Goal: Task Accomplishment & Management: Manage account settings

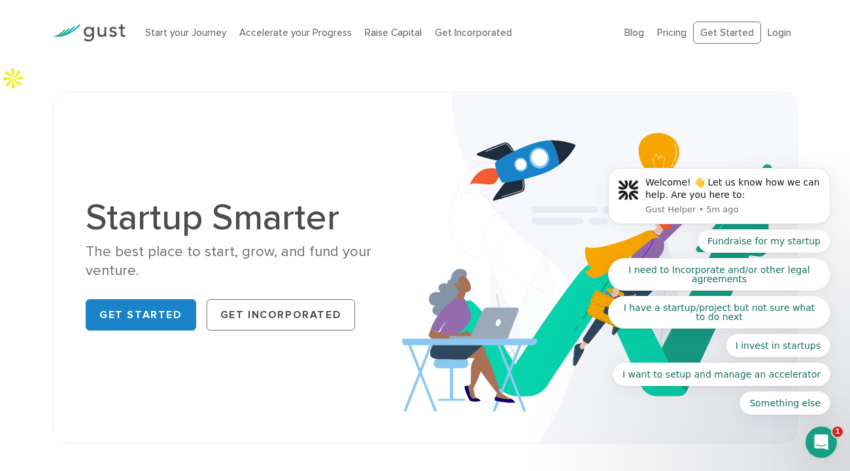
click at [770, 33] on body "Welcome! 👋 Let us know how we can help. Are you here to: Gust Helper • 5m ago F…" at bounding box center [719, 199] width 251 height 463
click at [811, 90] on body "Welcome! 👋 Let us know how we can help. Are you here to: Gust Helper • 5m ago F…" at bounding box center [719, 199] width 251 height 463
click at [767, 31] on body "Welcome! 👋 Let us know how we can help. Are you here to: Gust Helper • 12m ago …" at bounding box center [719, 199] width 251 height 463
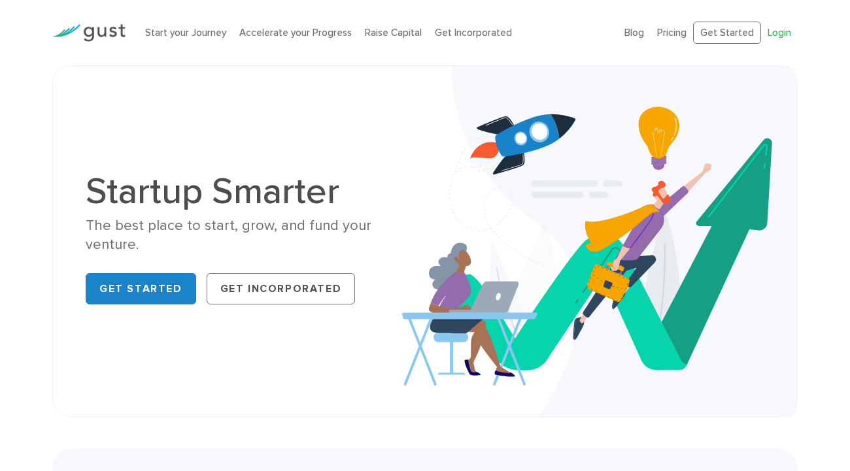
click at [780, 32] on link "Login" at bounding box center [779, 33] width 24 height 12
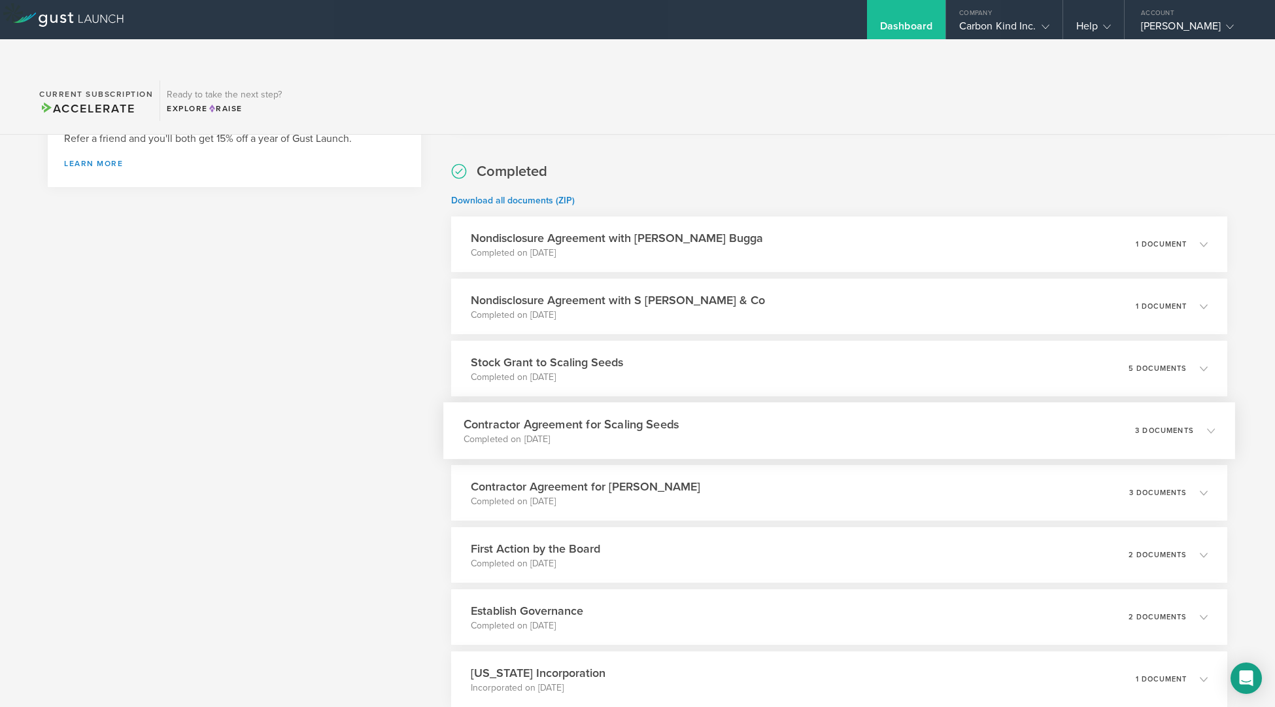
scroll to position [508, 0]
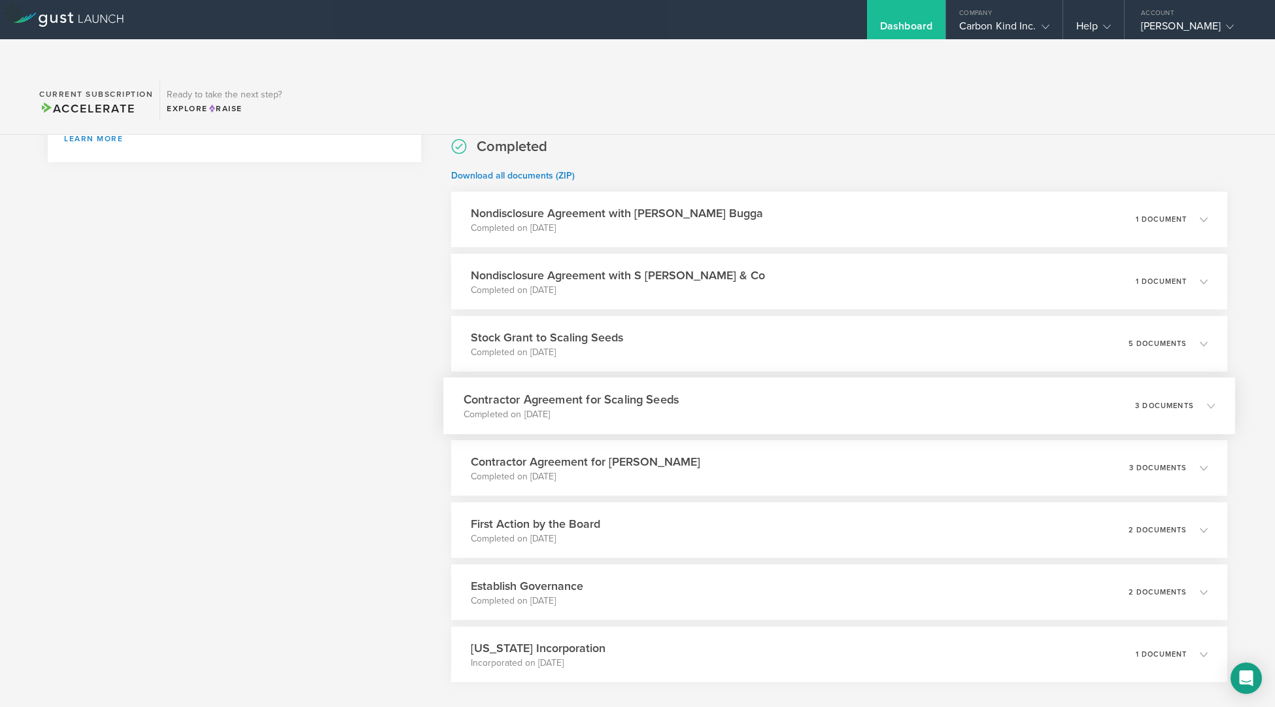
click at [1214, 399] on icon at bounding box center [1205, 405] width 22 height 12
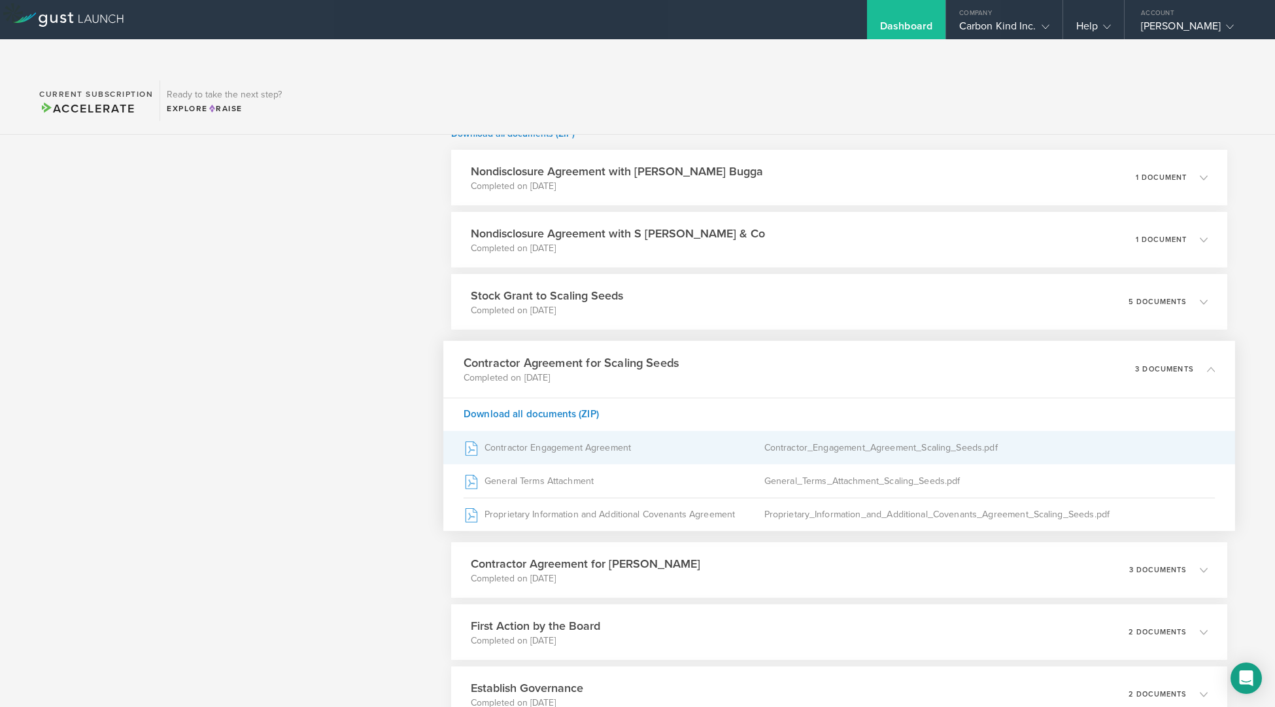
scroll to position [553, 0]
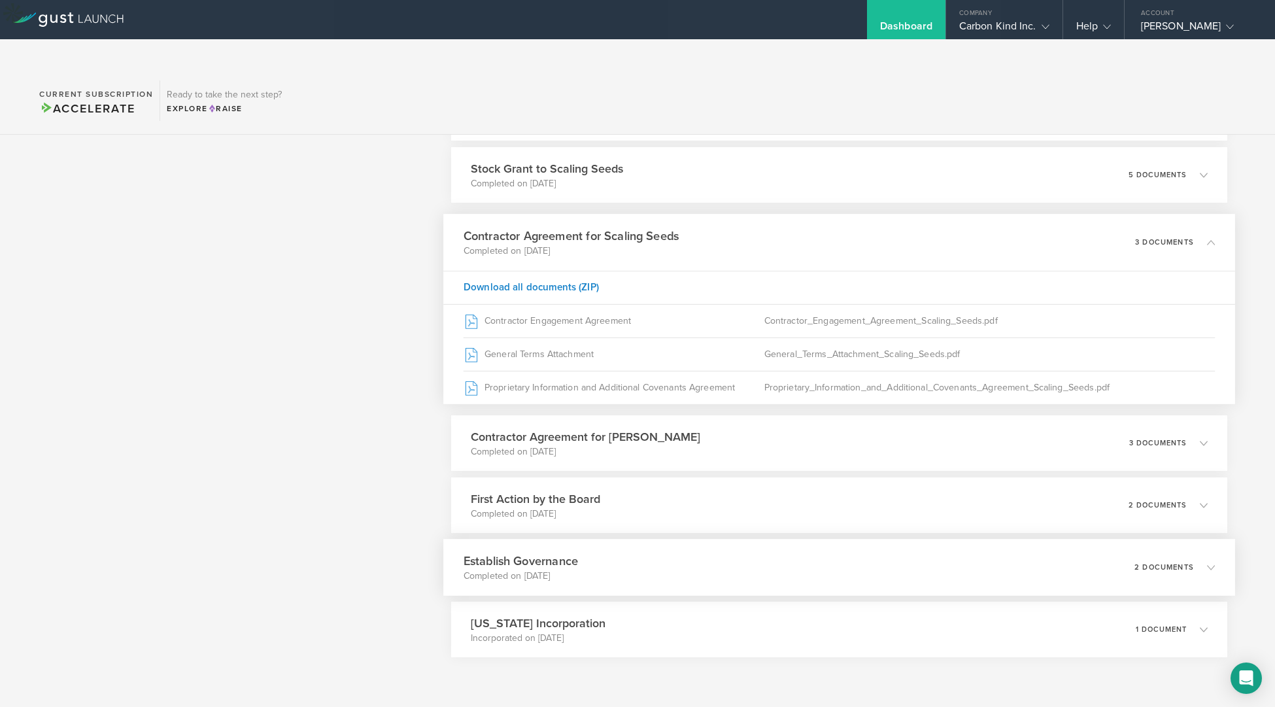
click at [1194, 561] on icon at bounding box center [1205, 567] width 22 height 12
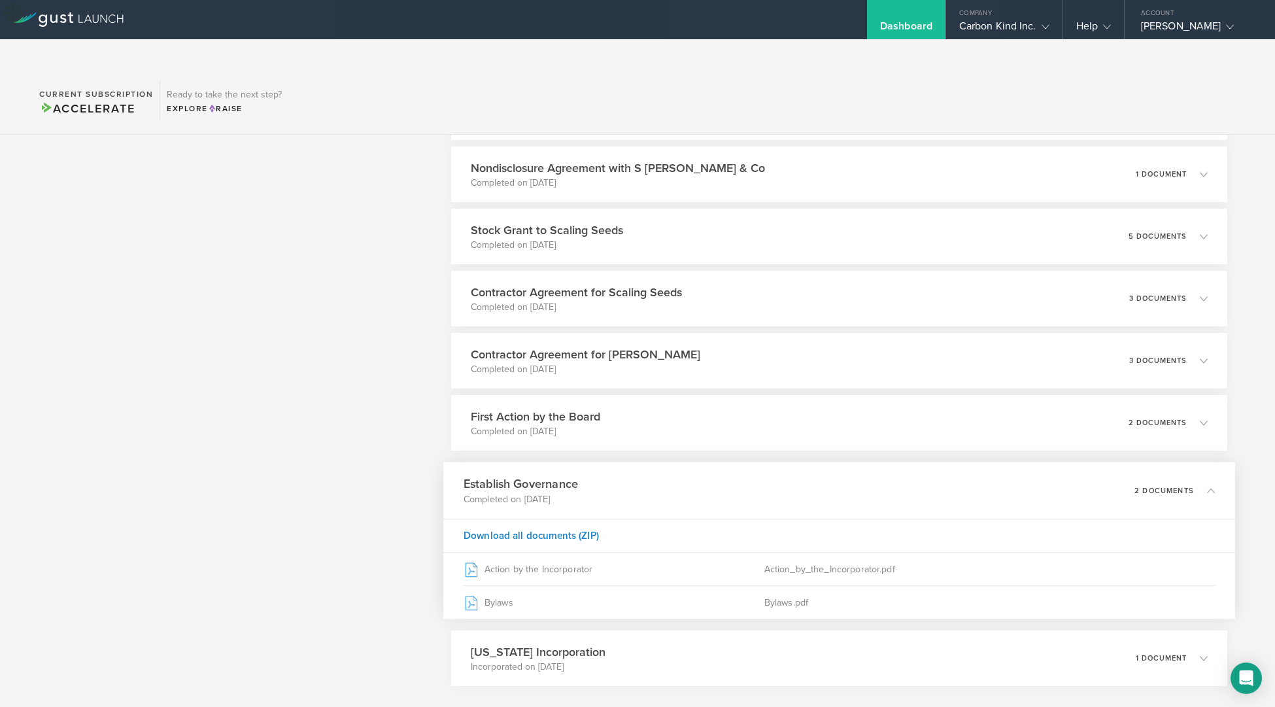
scroll to position [658, 0]
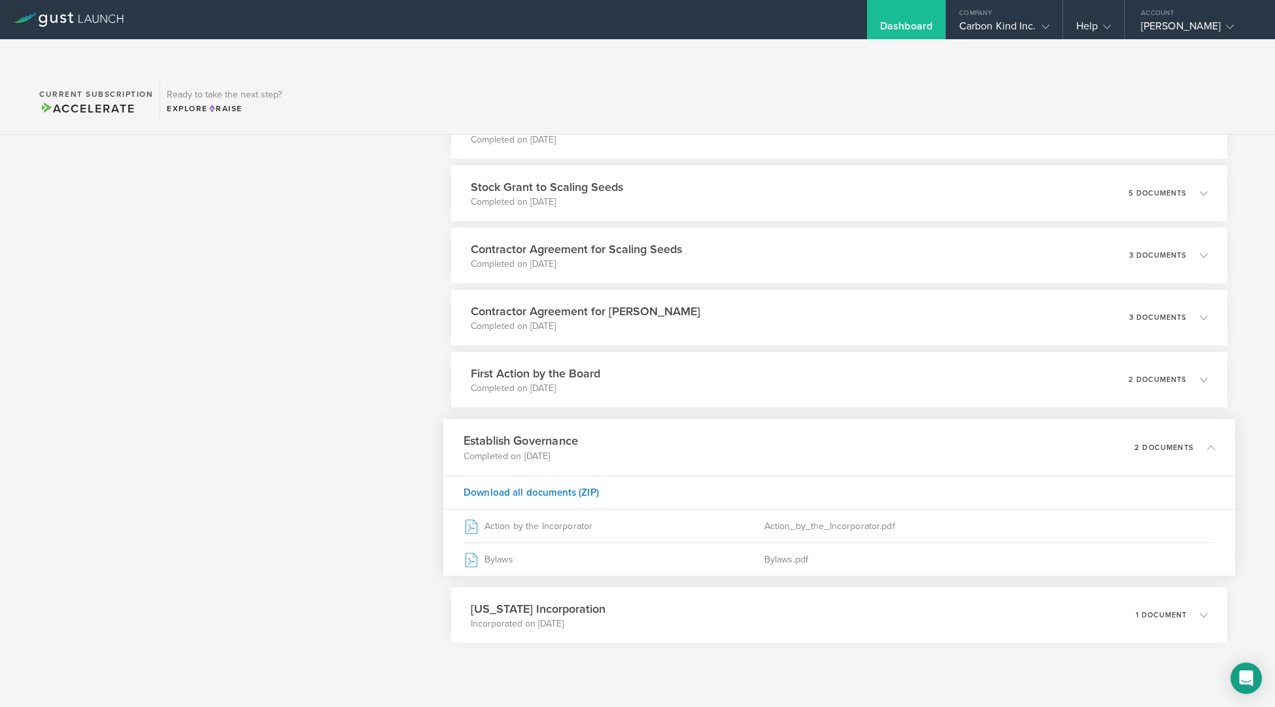
click at [1204, 441] on icon at bounding box center [1205, 447] width 22 height 12
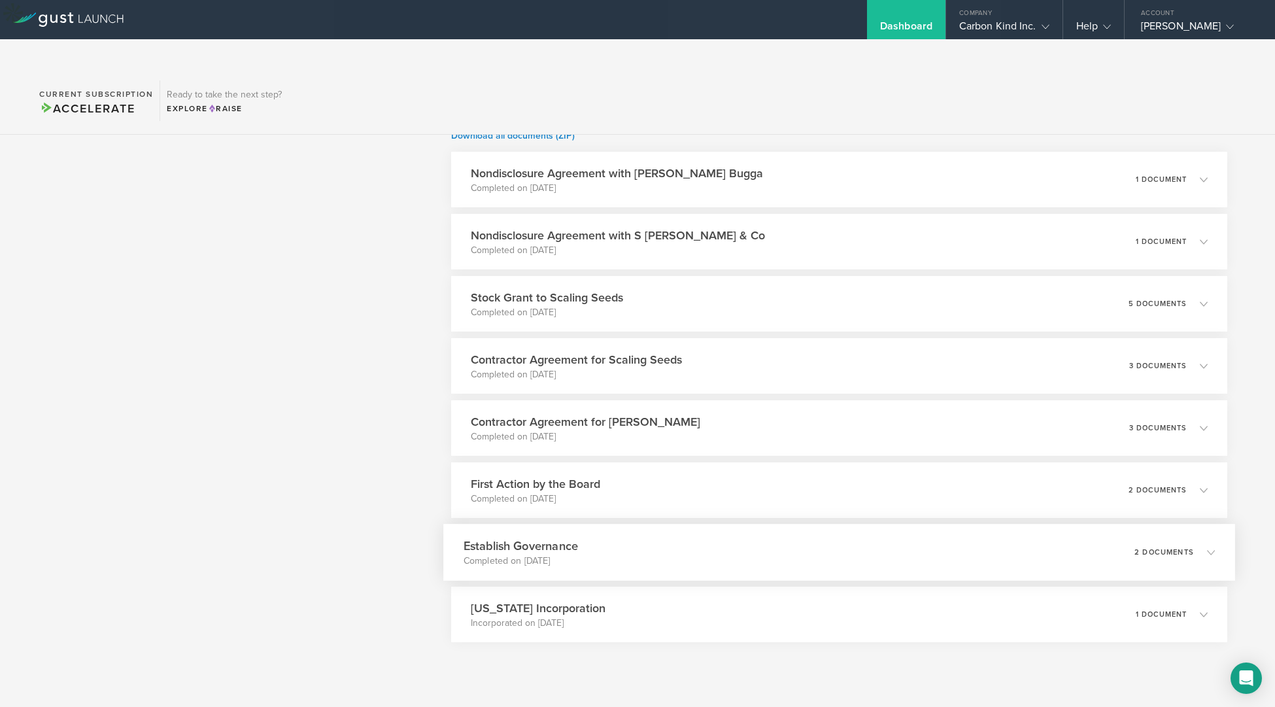
scroll to position [547, 0]
click at [1201, 484] on icon at bounding box center [1205, 490] width 22 height 12
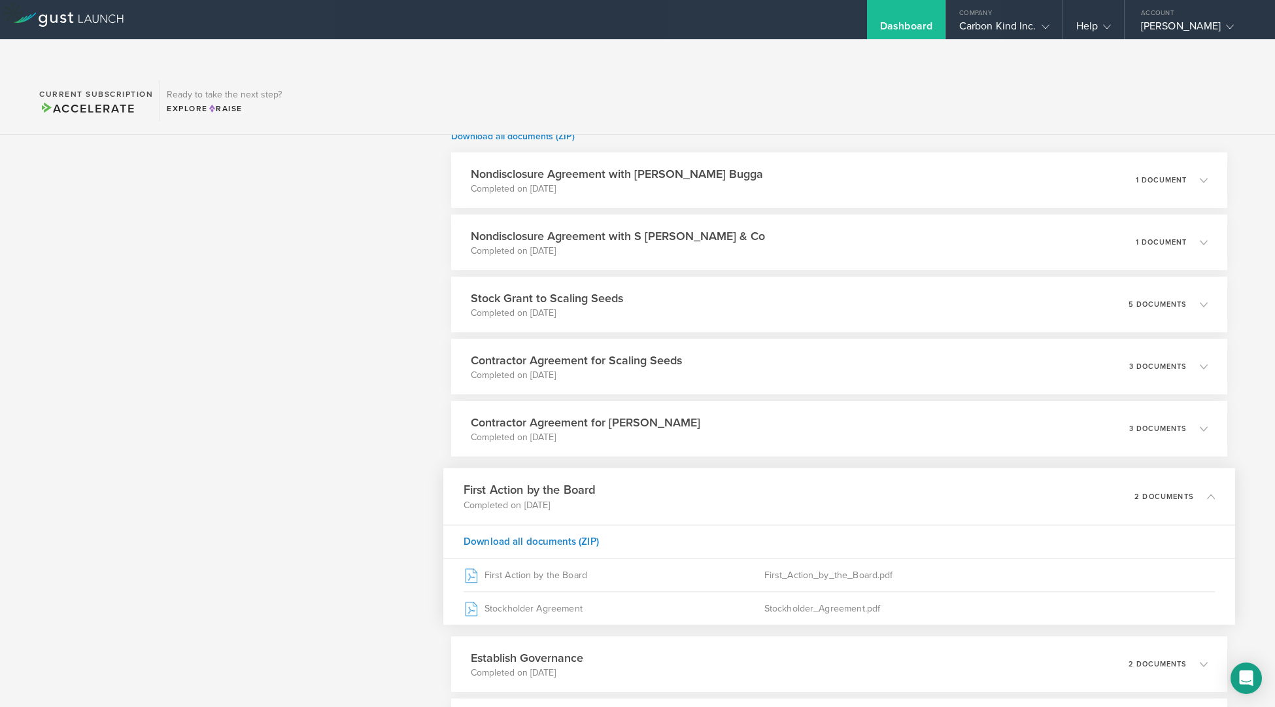
scroll to position [658, 0]
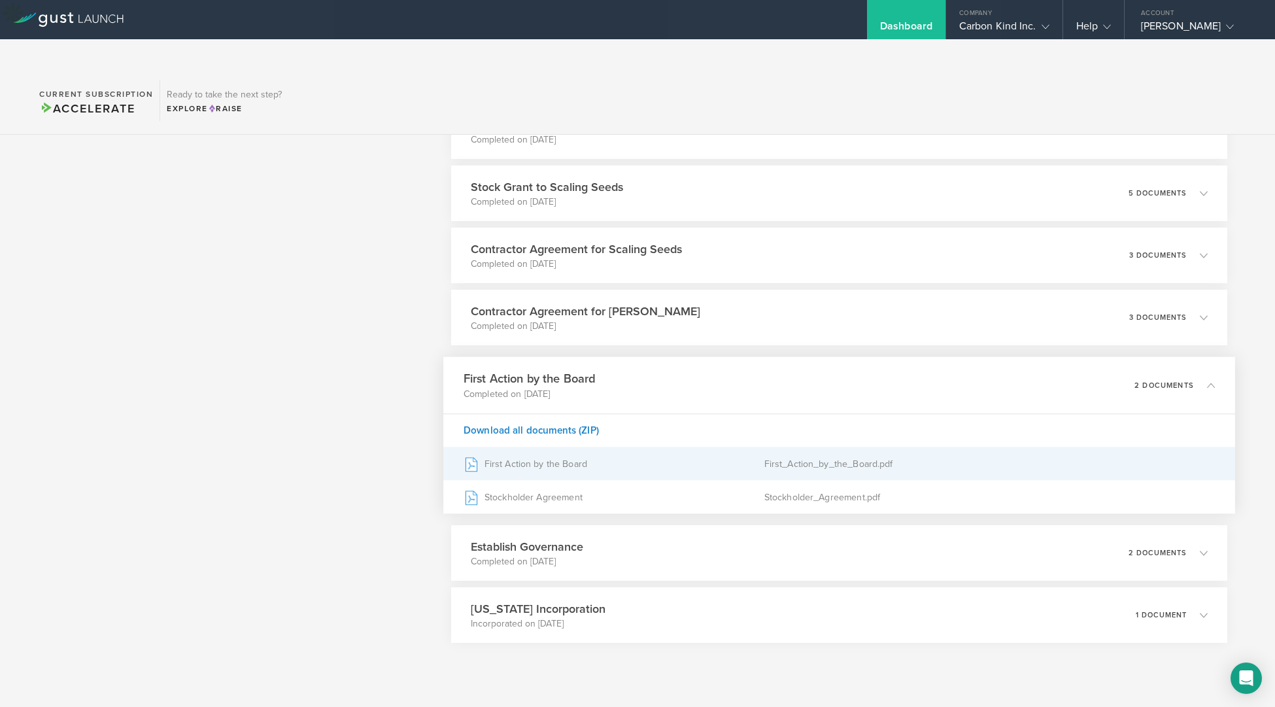
click at [914, 447] on div "First_Action_by_the_Board.pdf" at bounding box center [988, 463] width 451 height 33
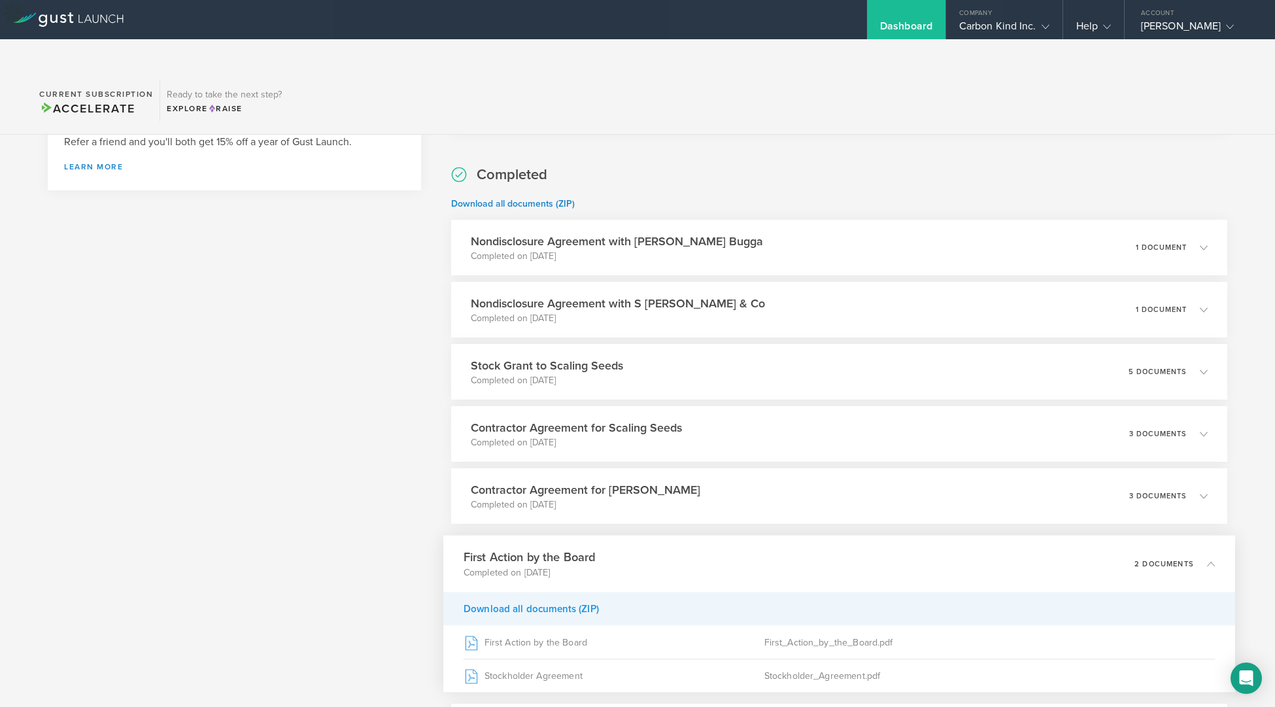
scroll to position [465, 0]
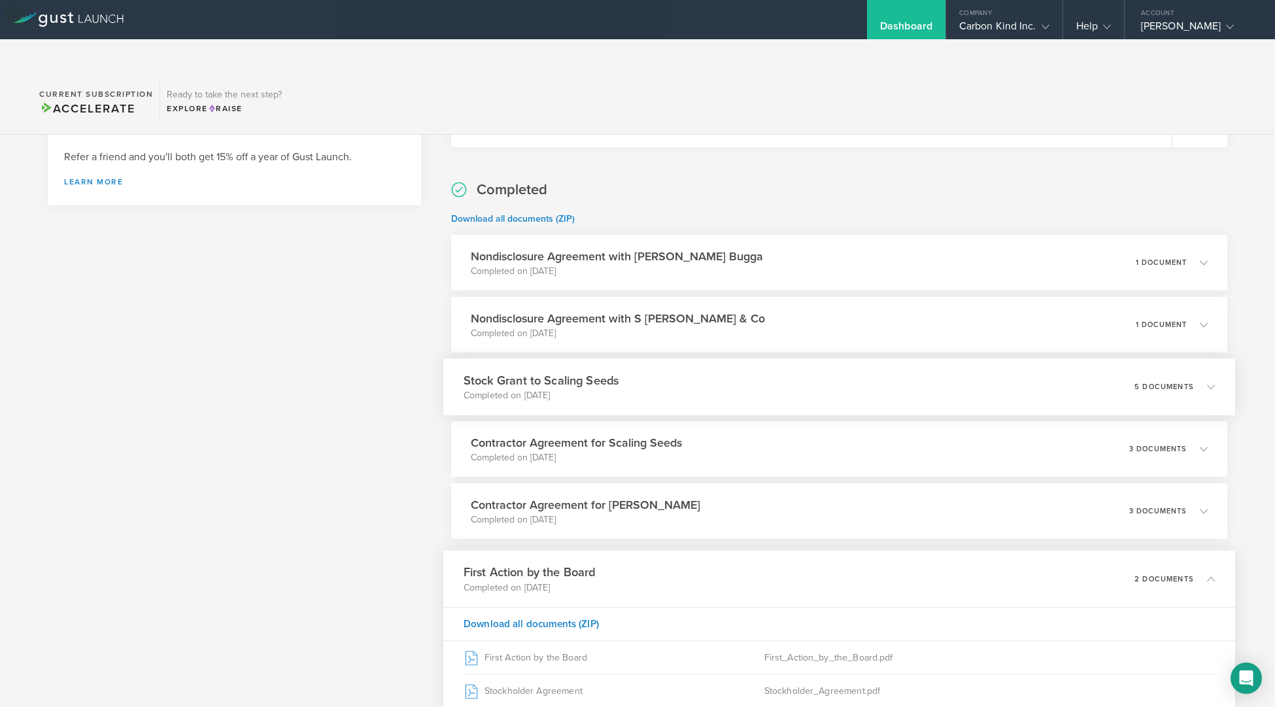
click at [1194, 380] on icon at bounding box center [1205, 386] width 22 height 12
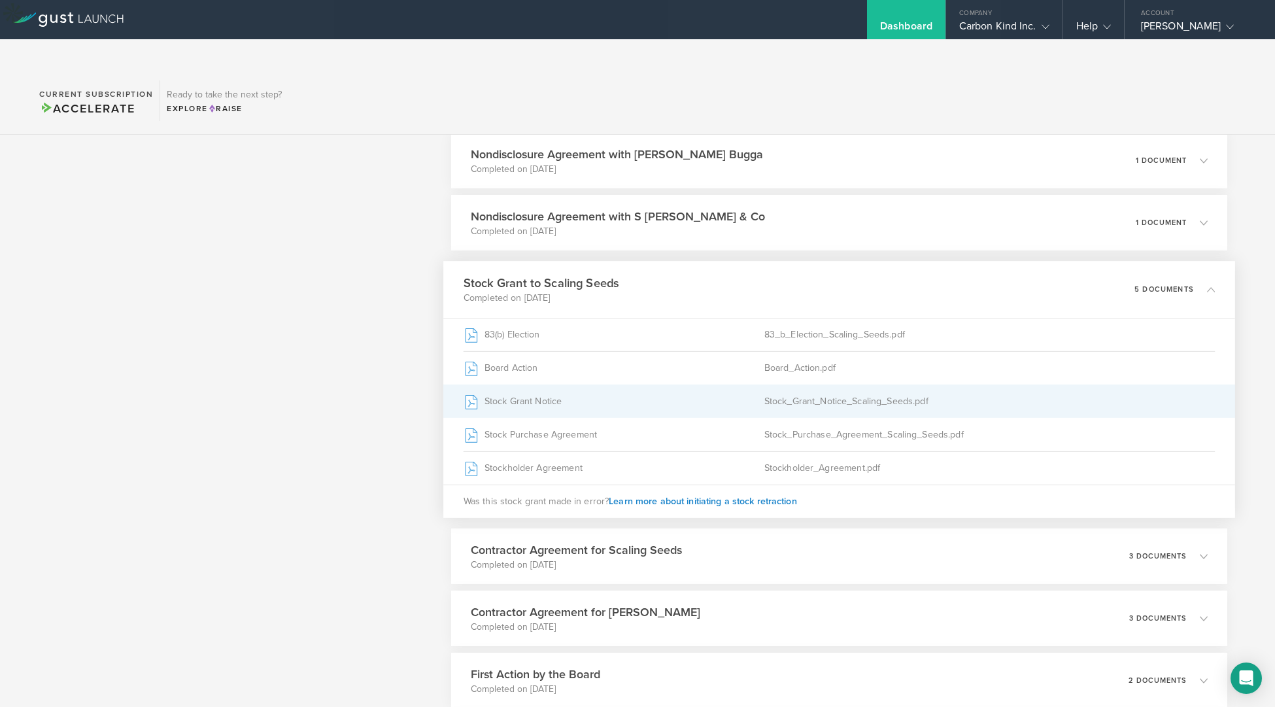
scroll to position [573, 0]
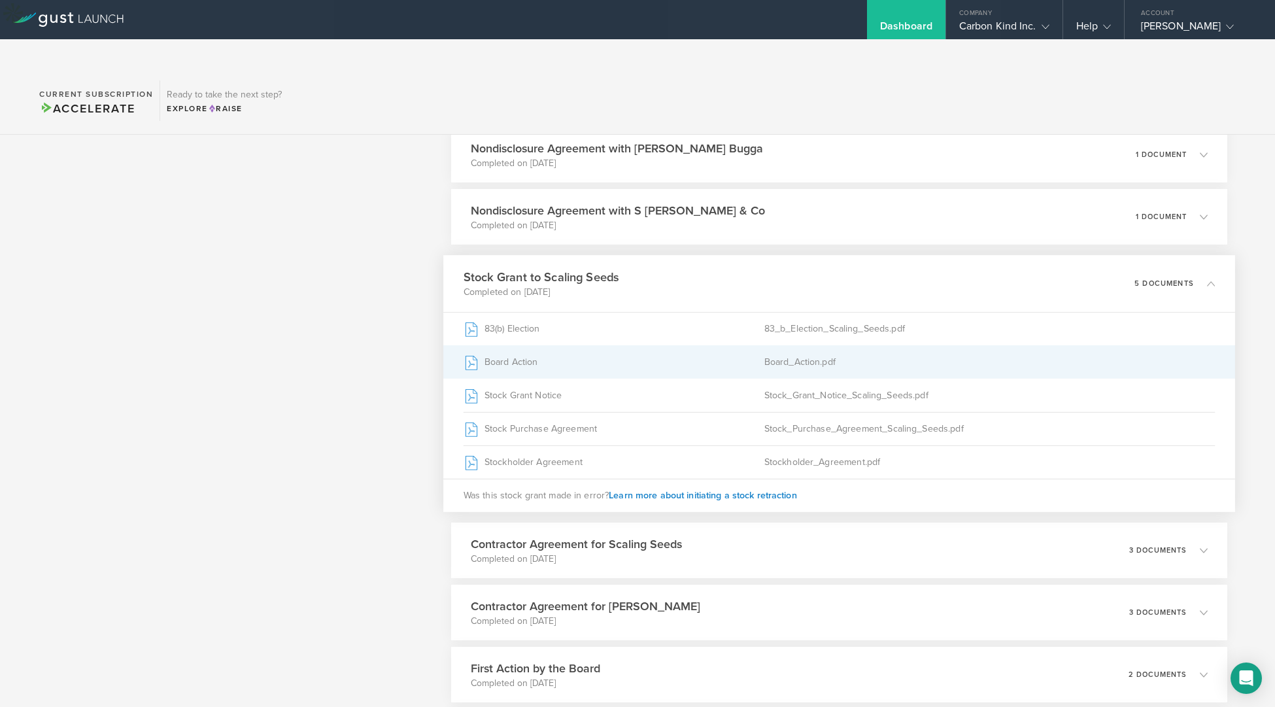
click at [883, 346] on div "Board_Action.pdf" at bounding box center [988, 362] width 451 height 33
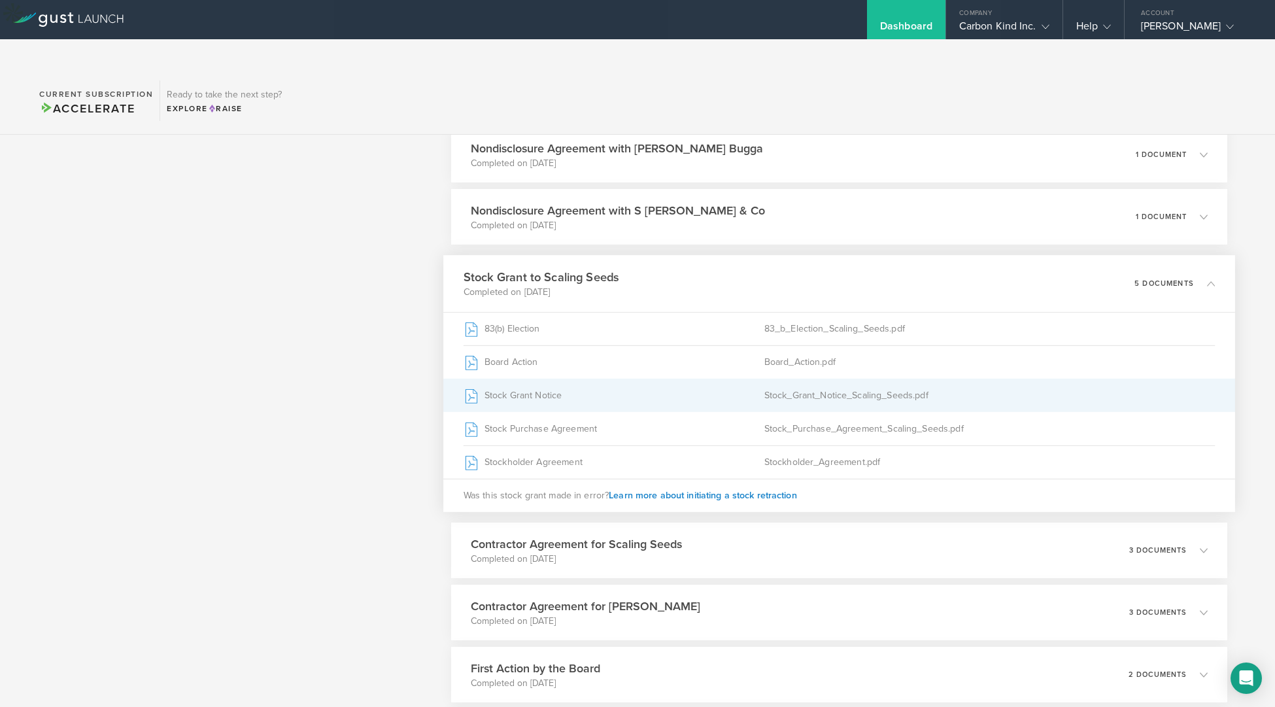
click at [821, 379] on div "Stock_Grant_Notice_Scaling_Seeds.pdf" at bounding box center [988, 395] width 451 height 33
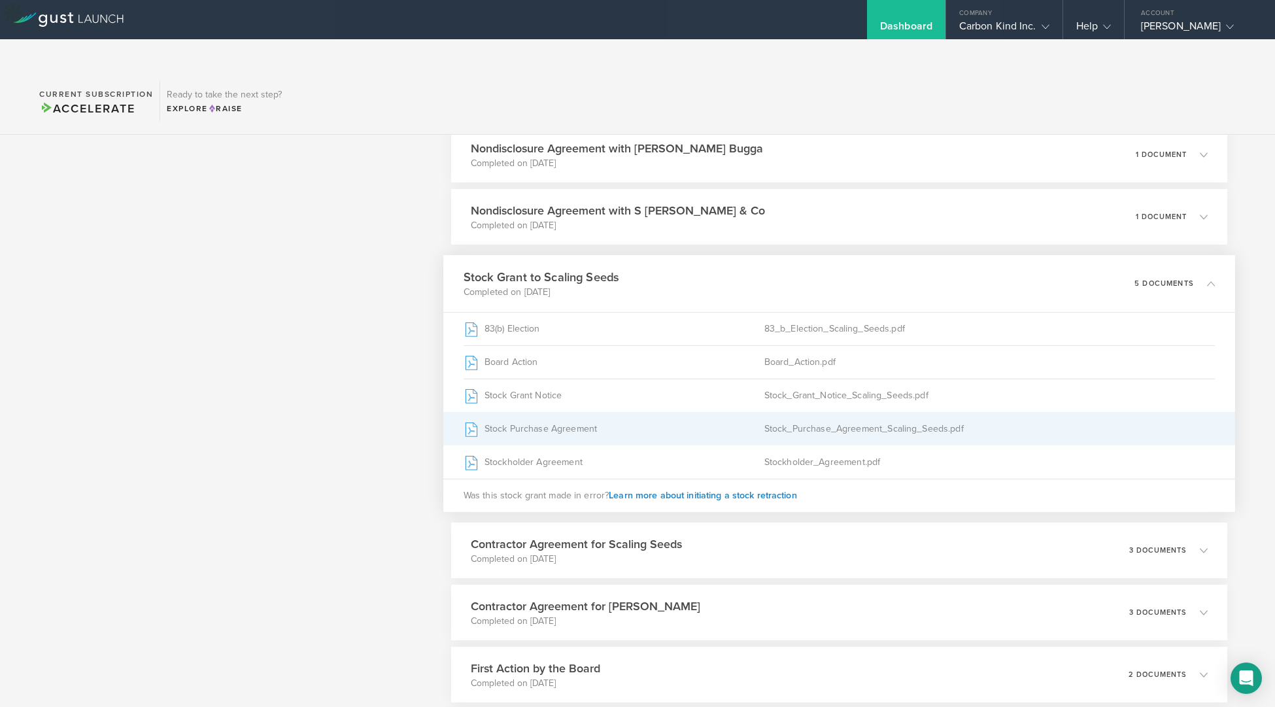
click at [812, 412] on div "Stock_Purchase_Agreement_Scaling_Seeds.pdf" at bounding box center [988, 428] width 451 height 33
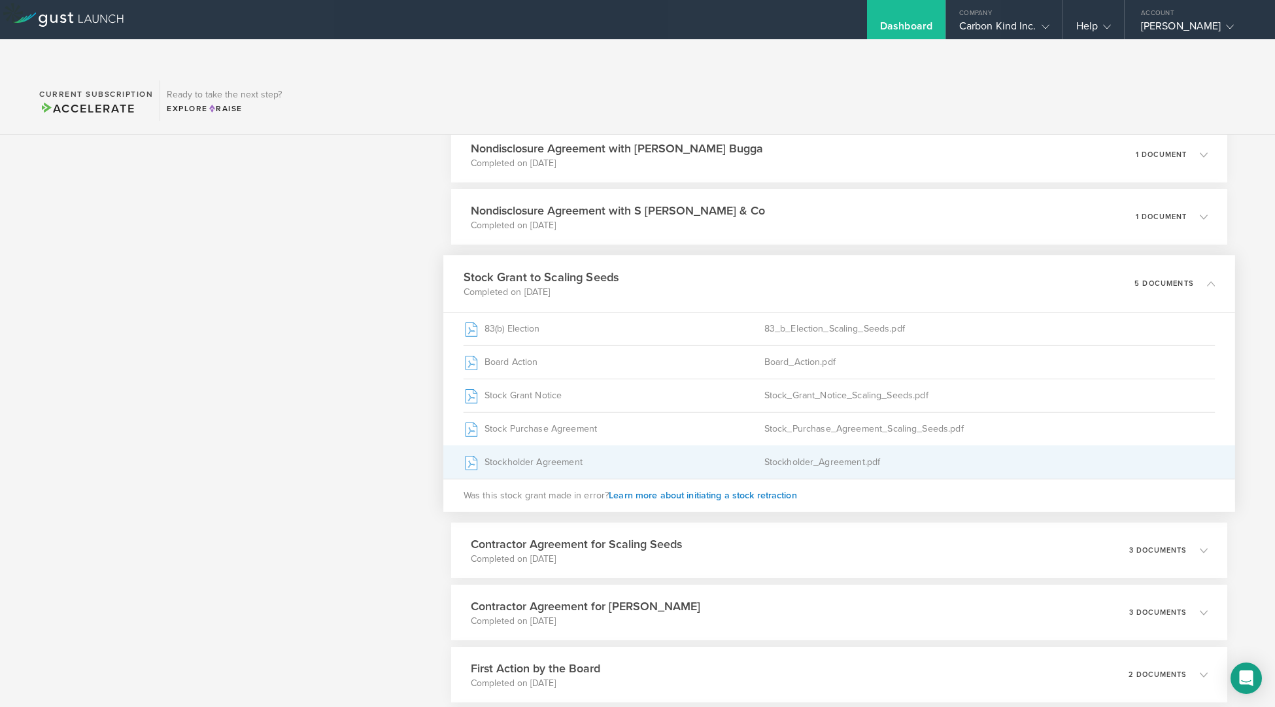
click at [584, 446] on div "Stockholder Agreement" at bounding box center [613, 462] width 301 height 33
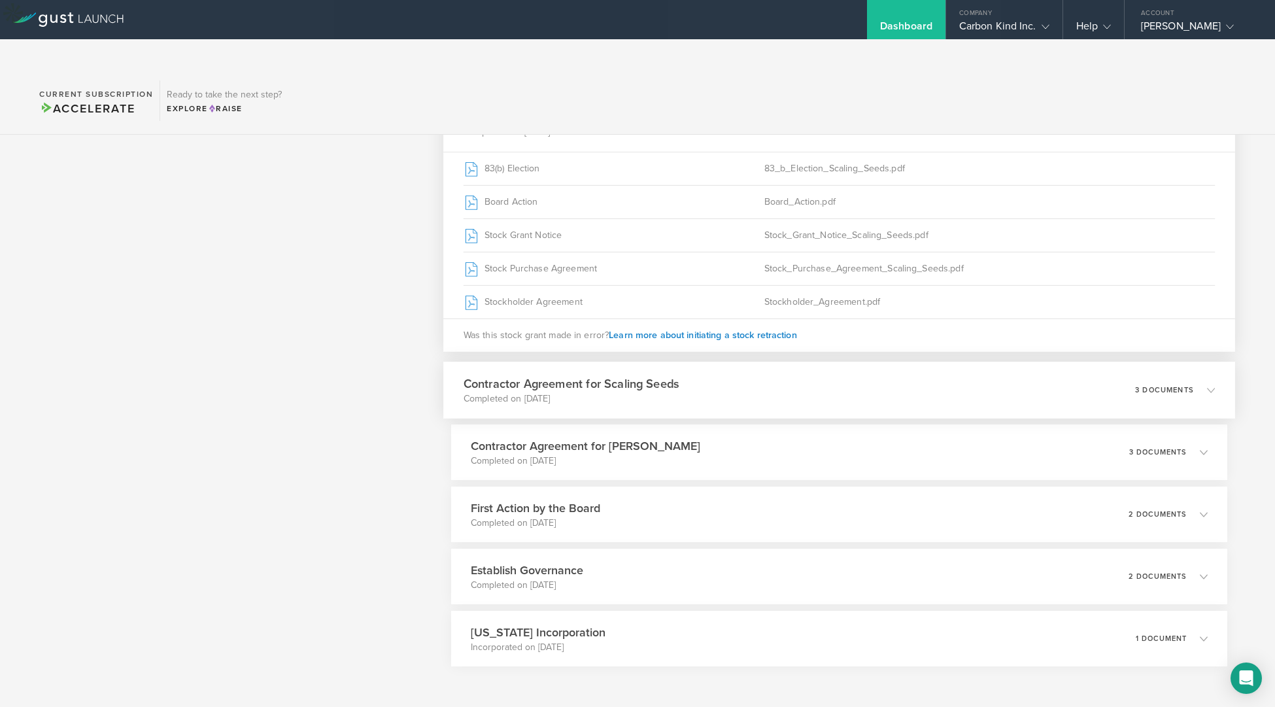
scroll to position [731, 0]
click at [1197, 510] on icon at bounding box center [1205, 516] width 22 height 12
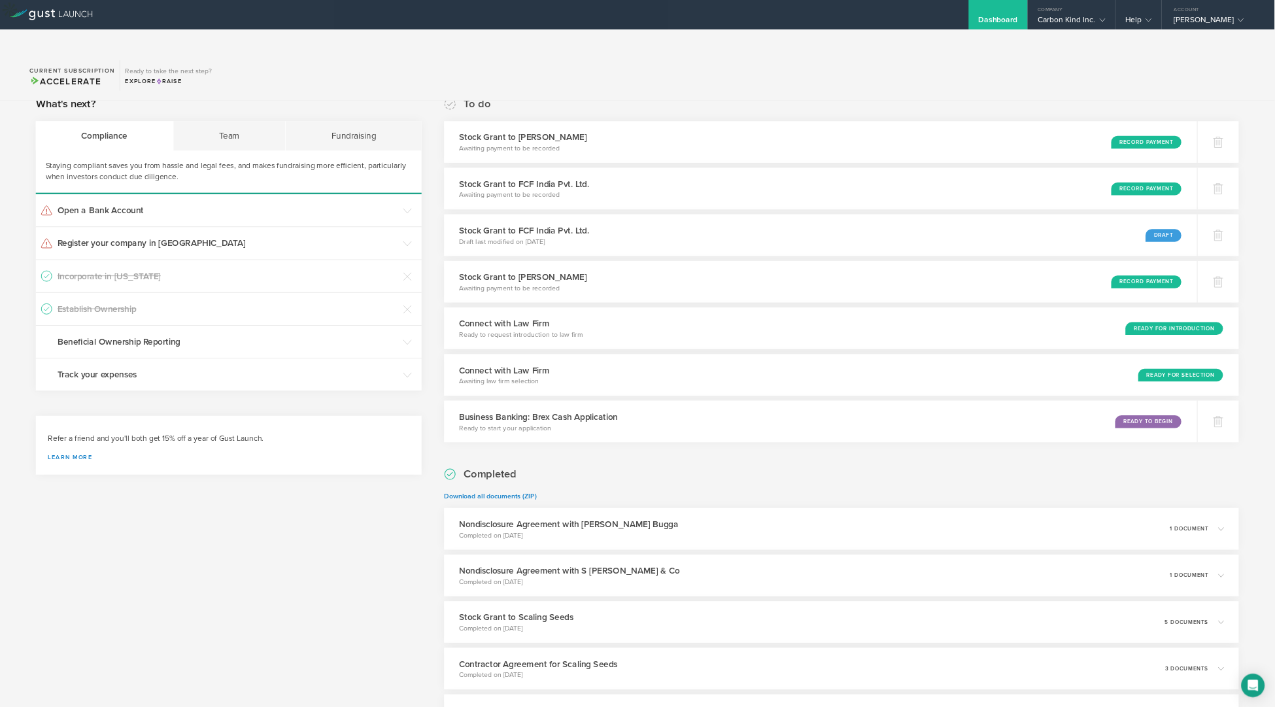
scroll to position [20, 0]
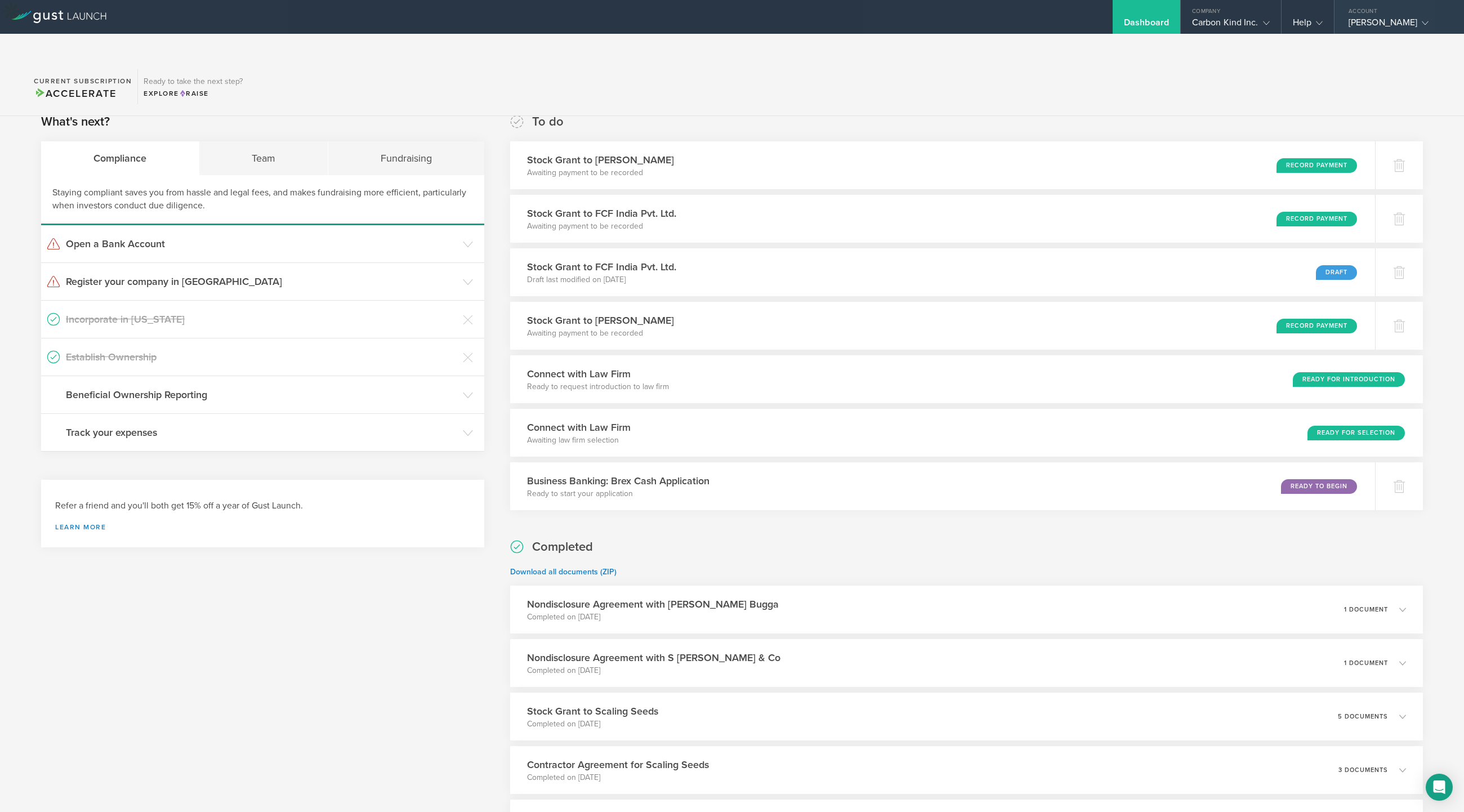
click at [1097, 23] on icon at bounding box center [1425, 23] width 7 height 7
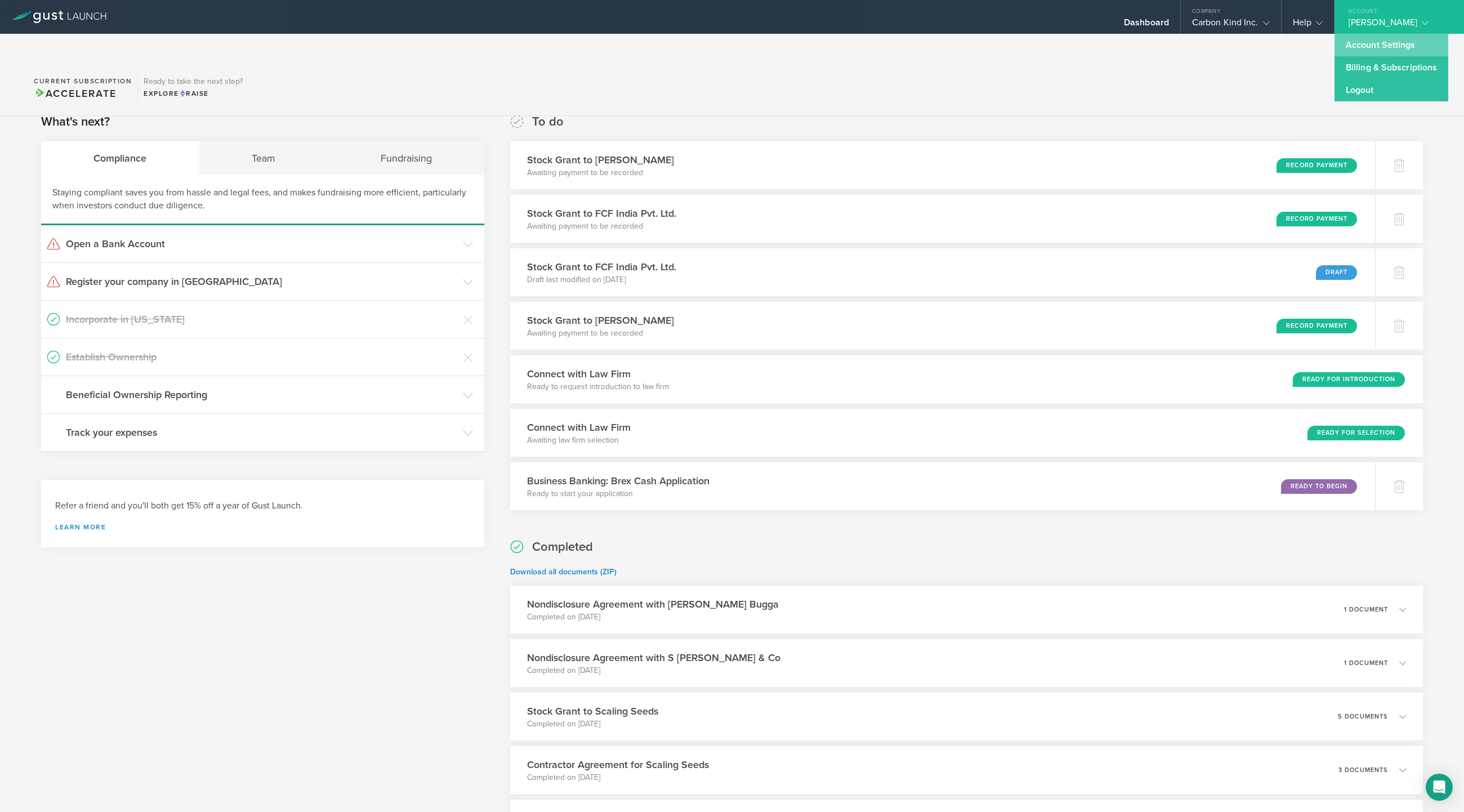
click at [1097, 44] on link "Account Settings" at bounding box center [1391, 45] width 114 height 22
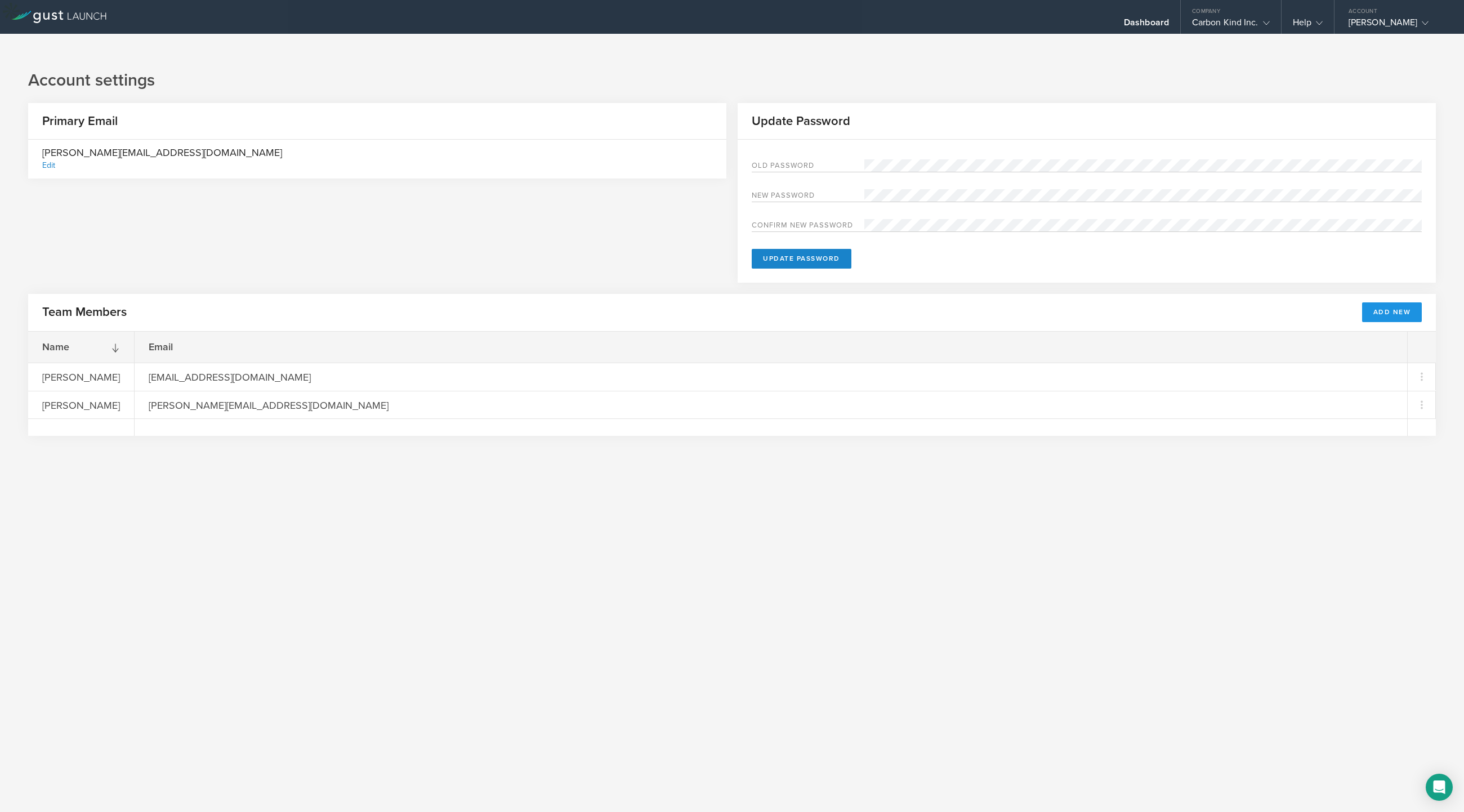
click at [1097, 302] on button "Add New" at bounding box center [1392, 312] width 60 height 20
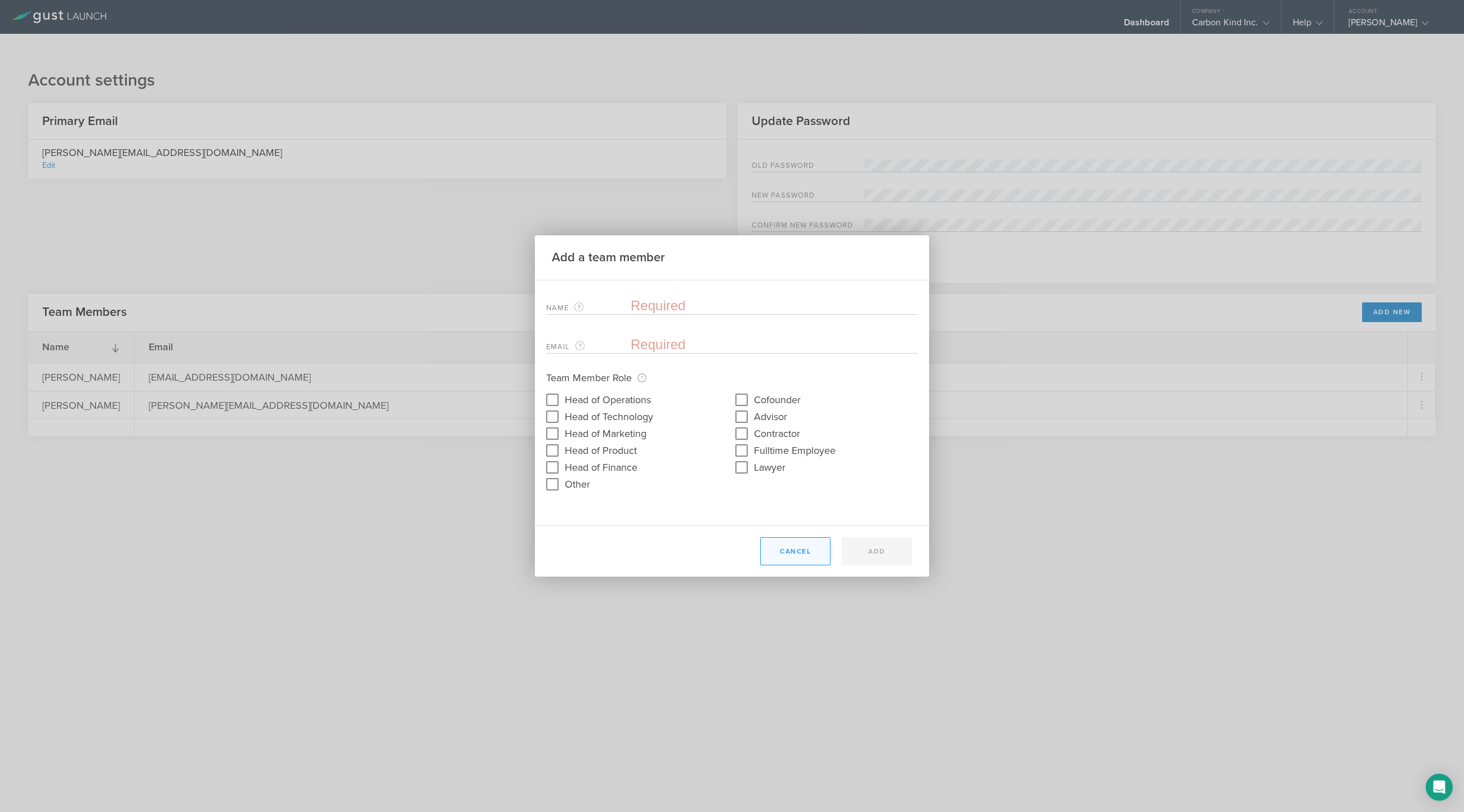
click at [803, 549] on button "Cancel" at bounding box center [795, 551] width 71 height 28
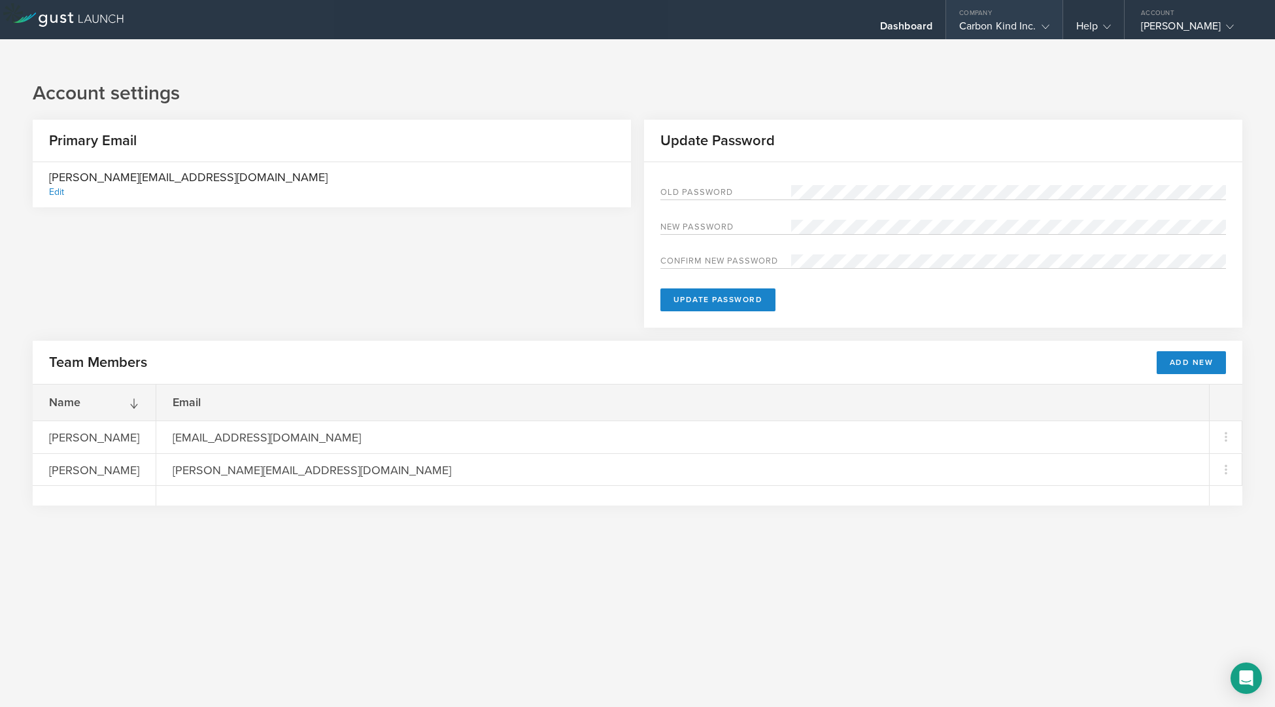
click at [1041, 22] on gust-icon at bounding box center [1042, 26] width 13 height 13
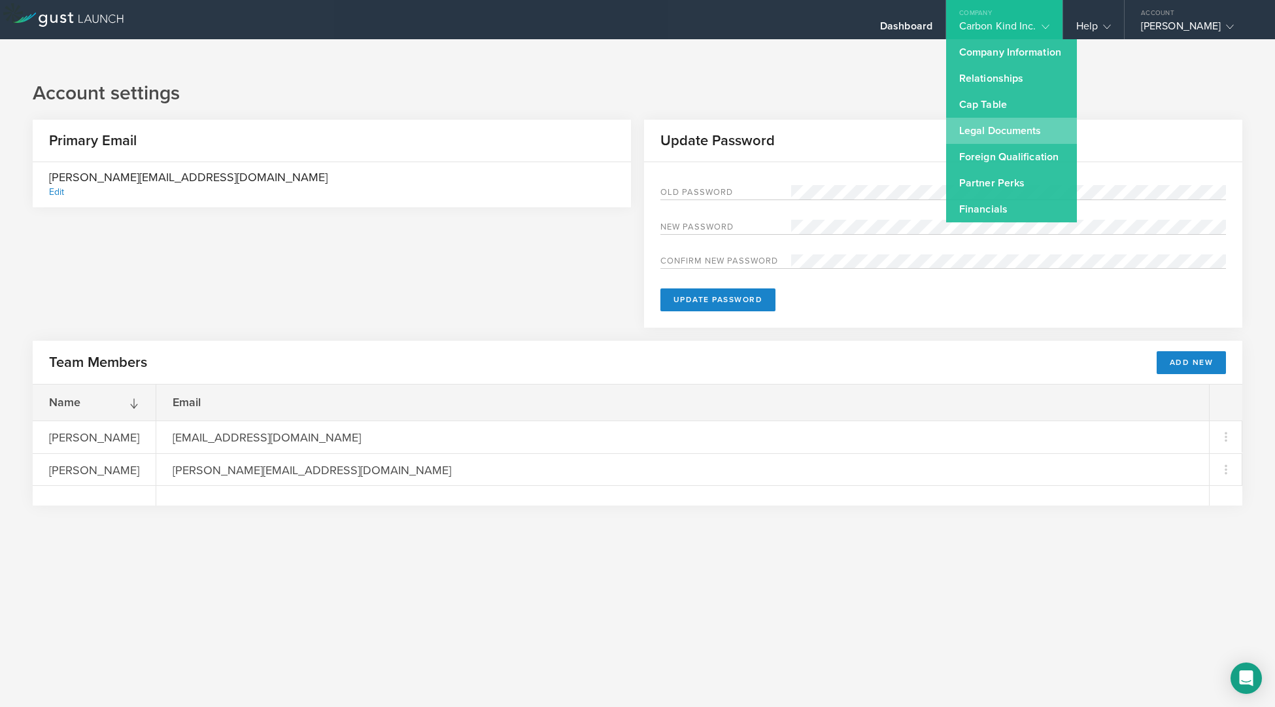
click at [1003, 127] on link "Legal Documents" at bounding box center [1011, 131] width 131 height 26
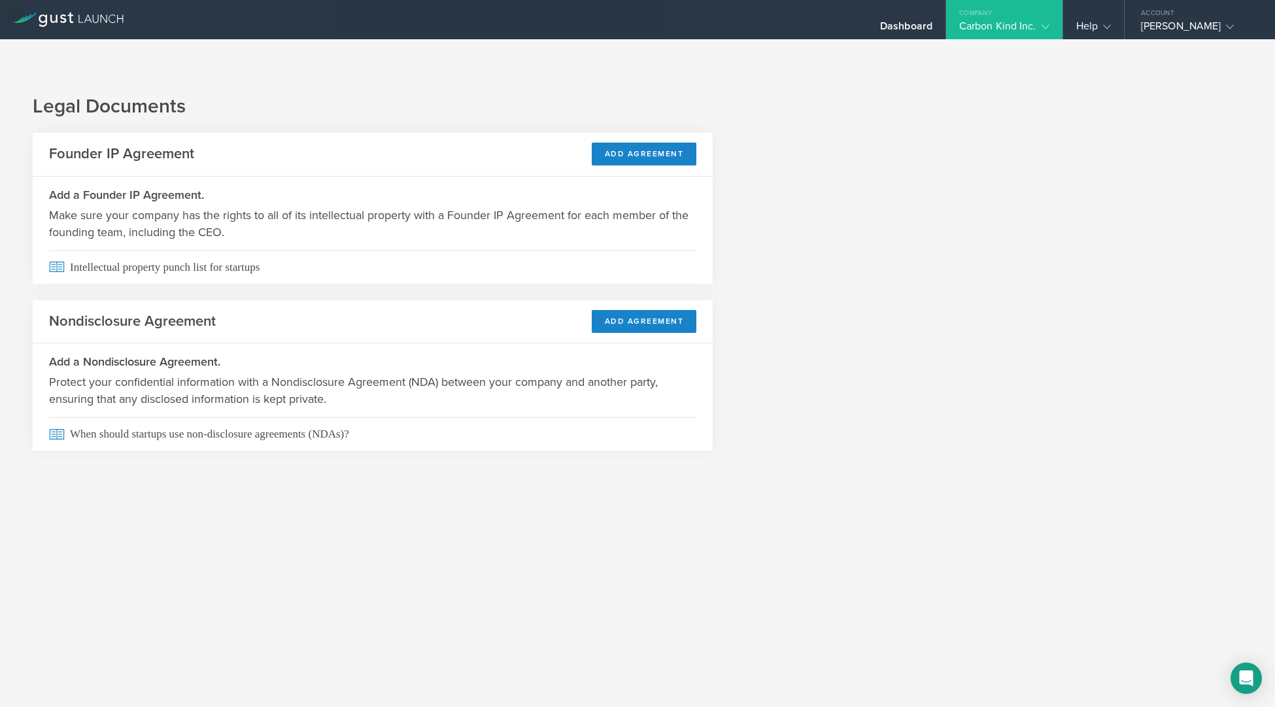
click at [1046, 24] on icon at bounding box center [1045, 27] width 8 height 8
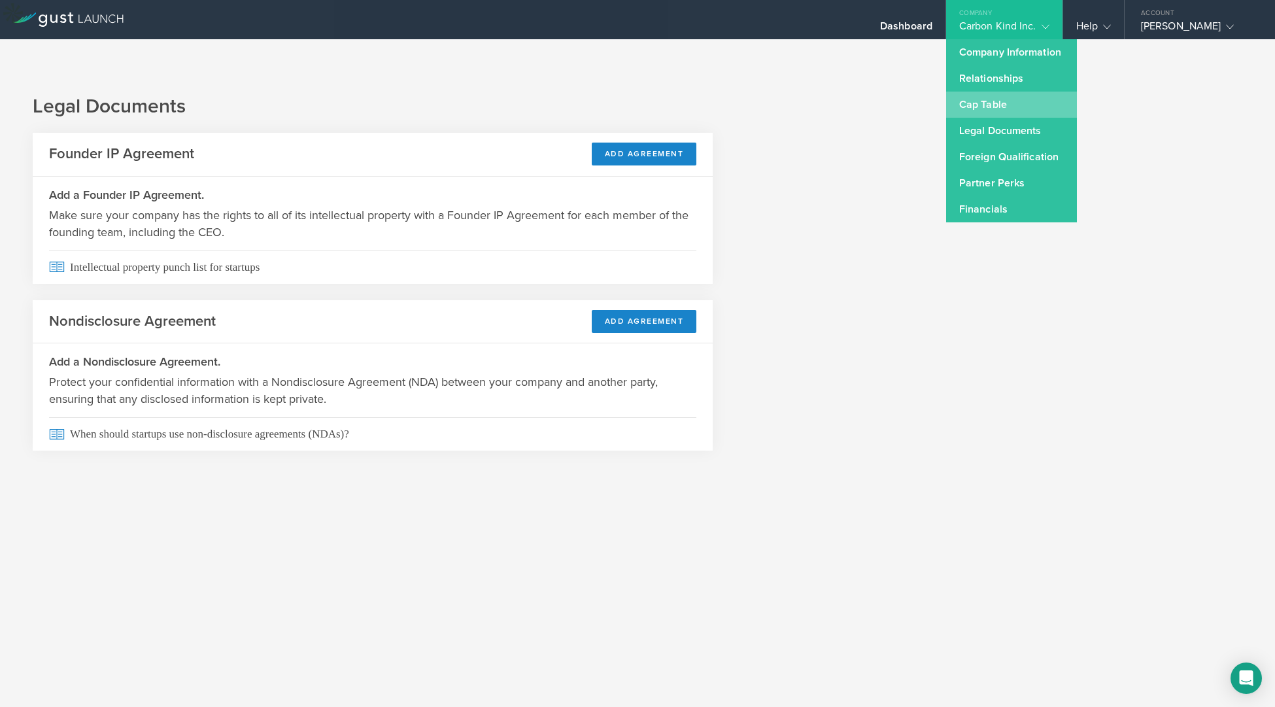
click at [1001, 103] on link "Cap Table" at bounding box center [1011, 105] width 131 height 26
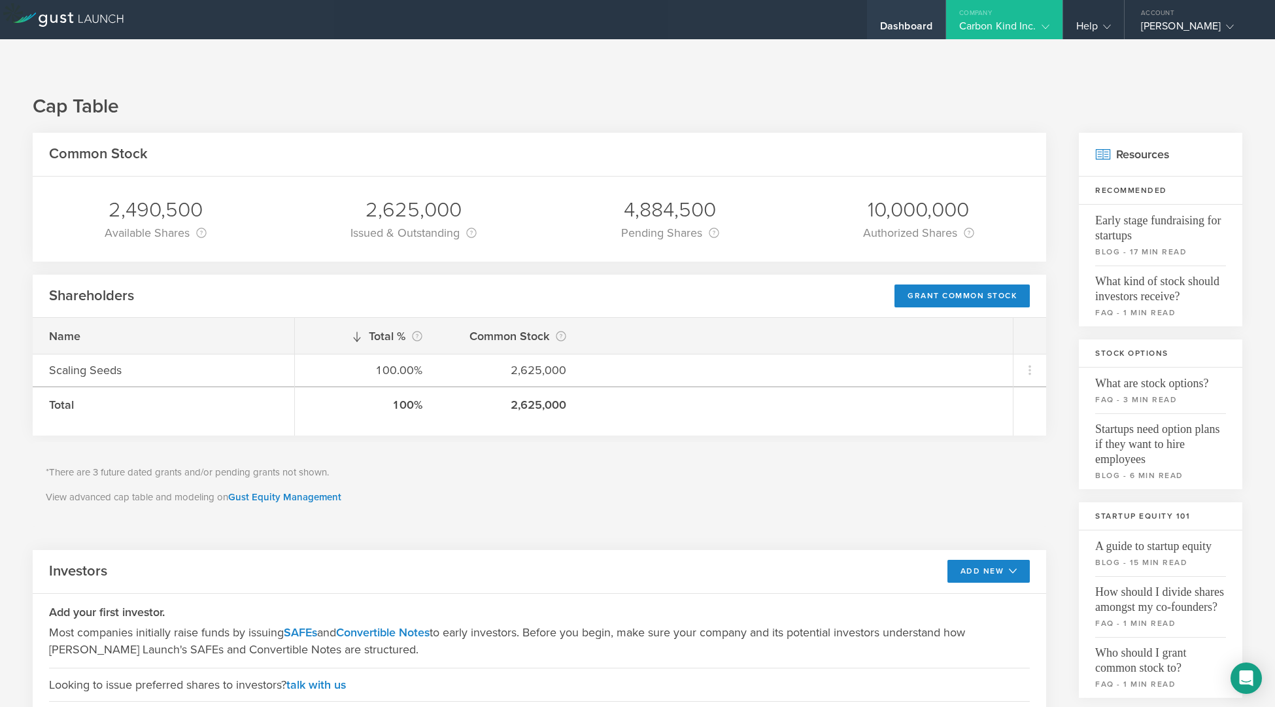
click at [922, 24] on div "Dashboard" at bounding box center [906, 30] width 52 height 20
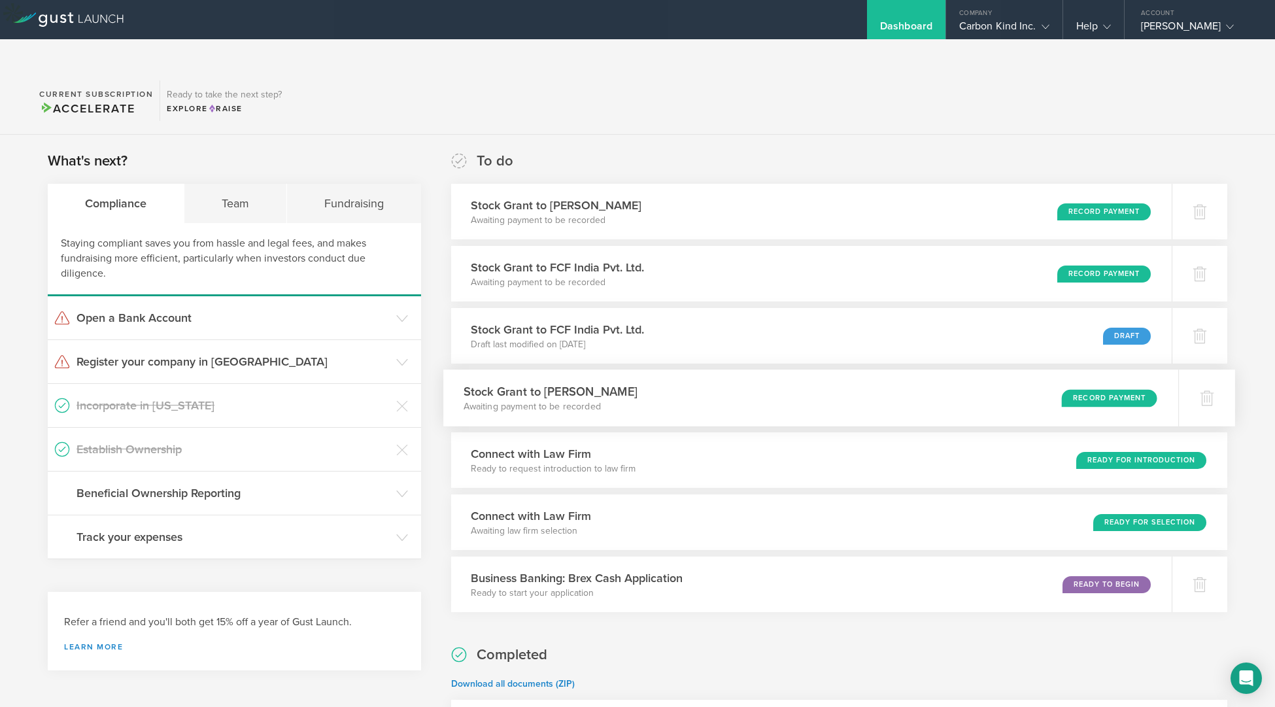
scroll to position [22, 0]
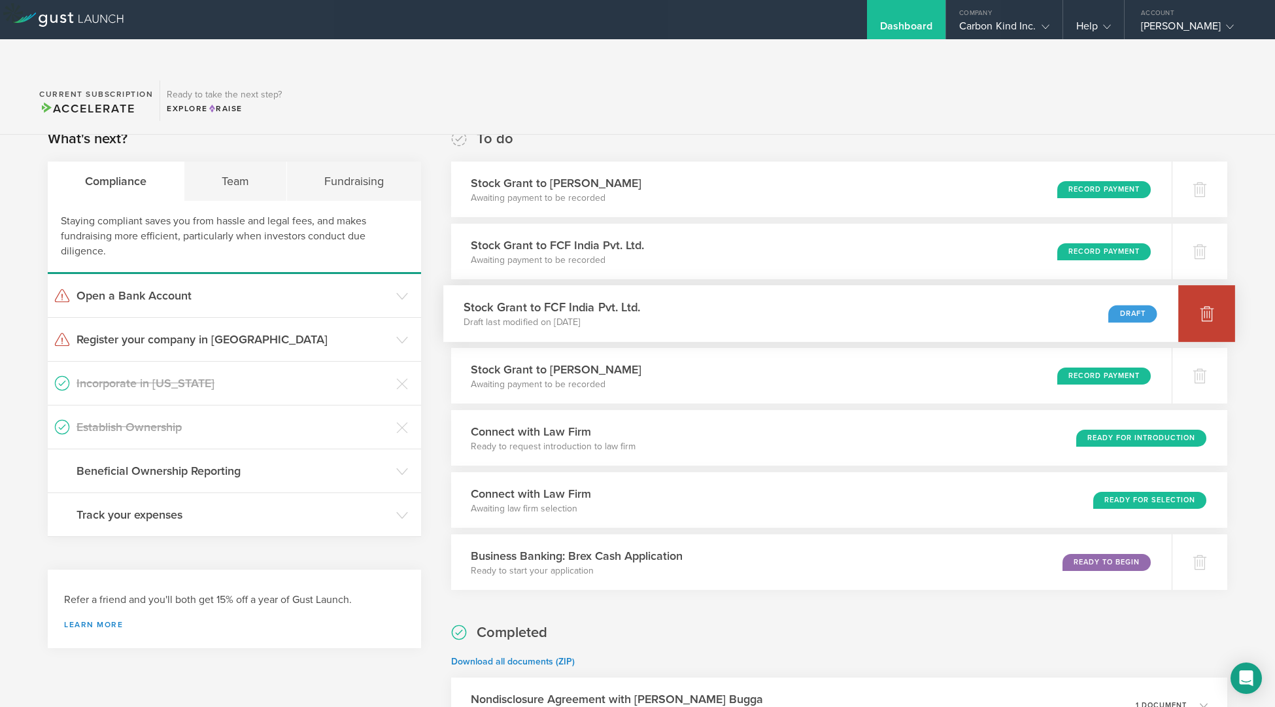
click at [1218, 290] on div at bounding box center [1206, 313] width 57 height 57
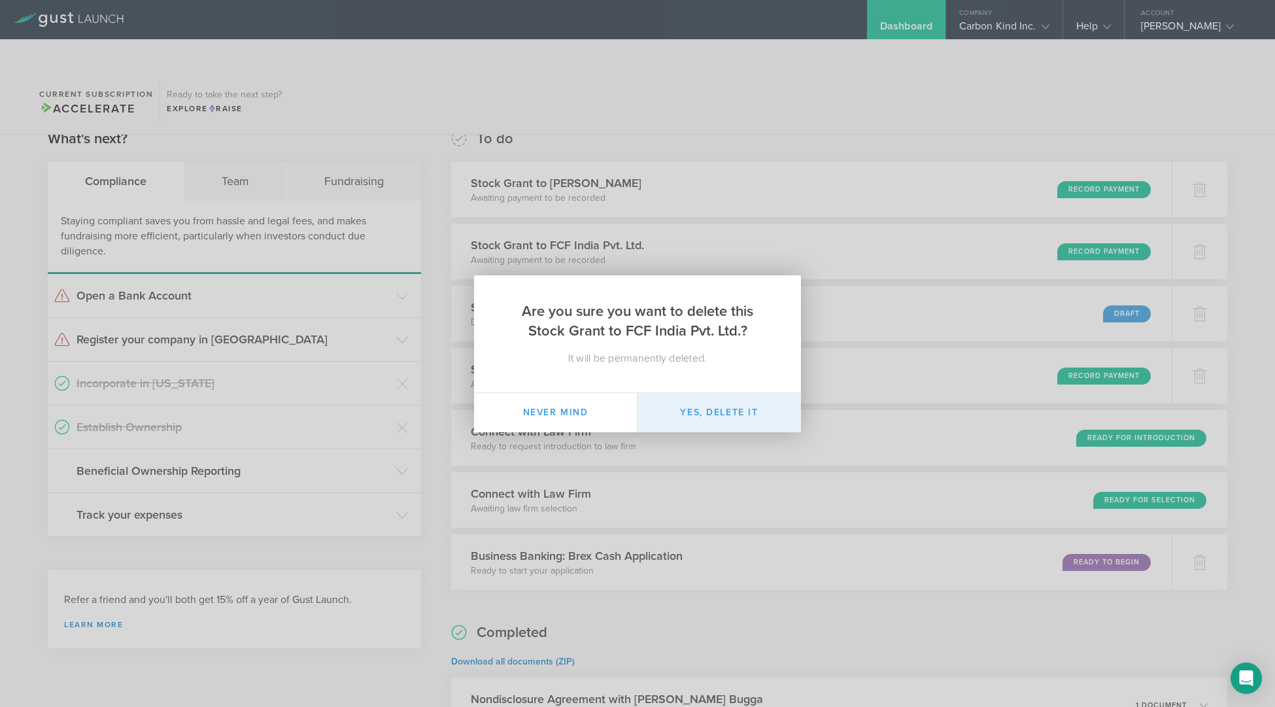
click at [711, 409] on button "Yes, delete it" at bounding box center [718, 412] width 163 height 39
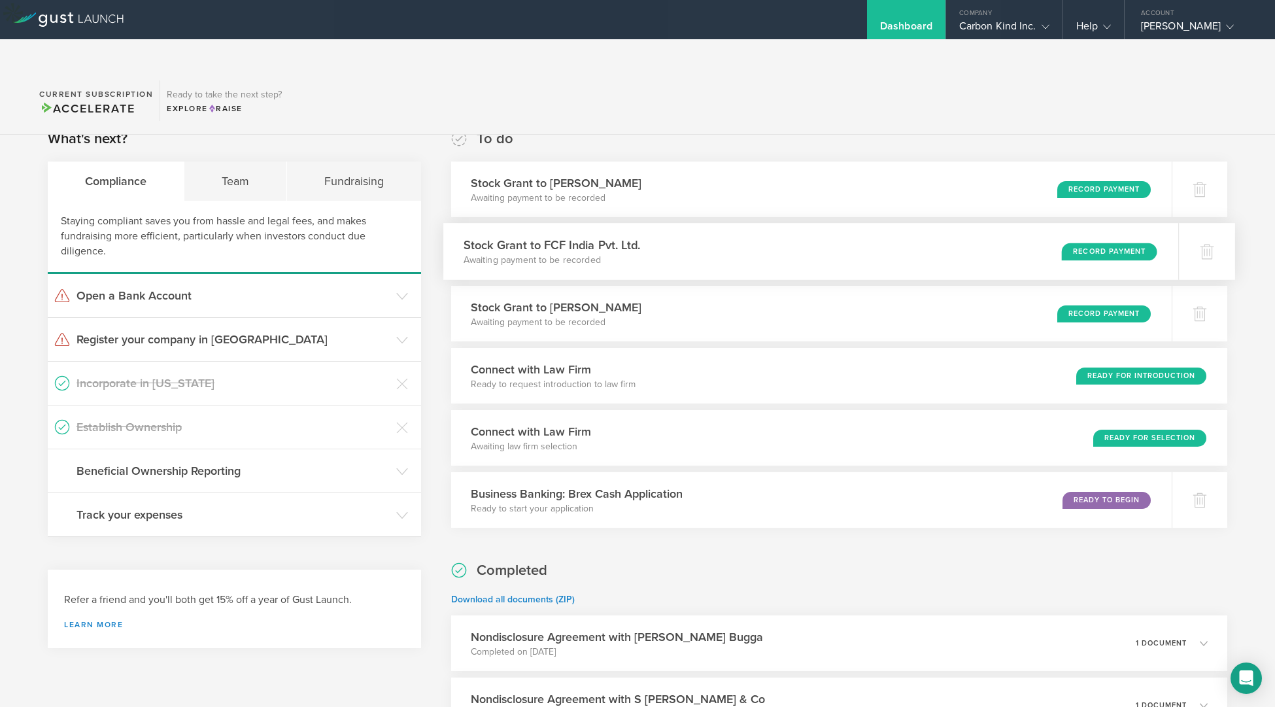
click at [794, 223] on div "Stock Grant to FCF India Pvt. Ltd. Awaiting payment to be recorded Record Payme…" at bounding box center [810, 251] width 735 height 57
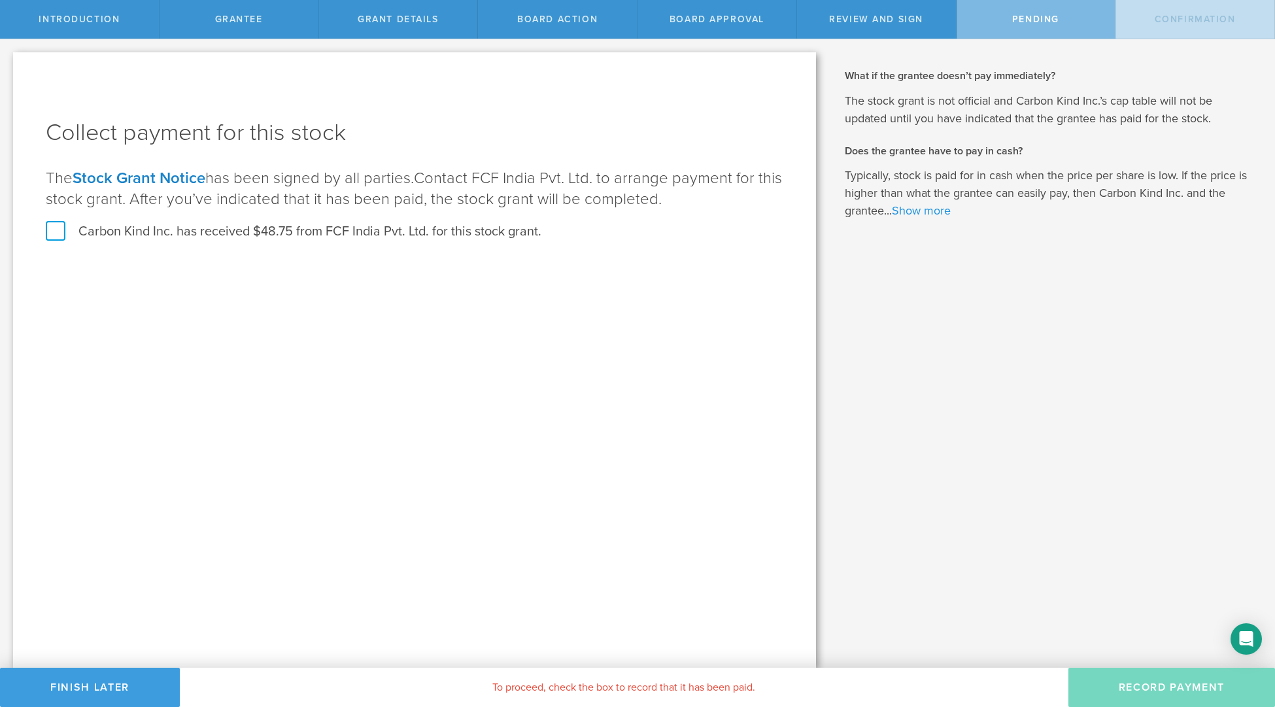
click at [928, 212] on link "Show more" at bounding box center [921, 210] width 59 height 14
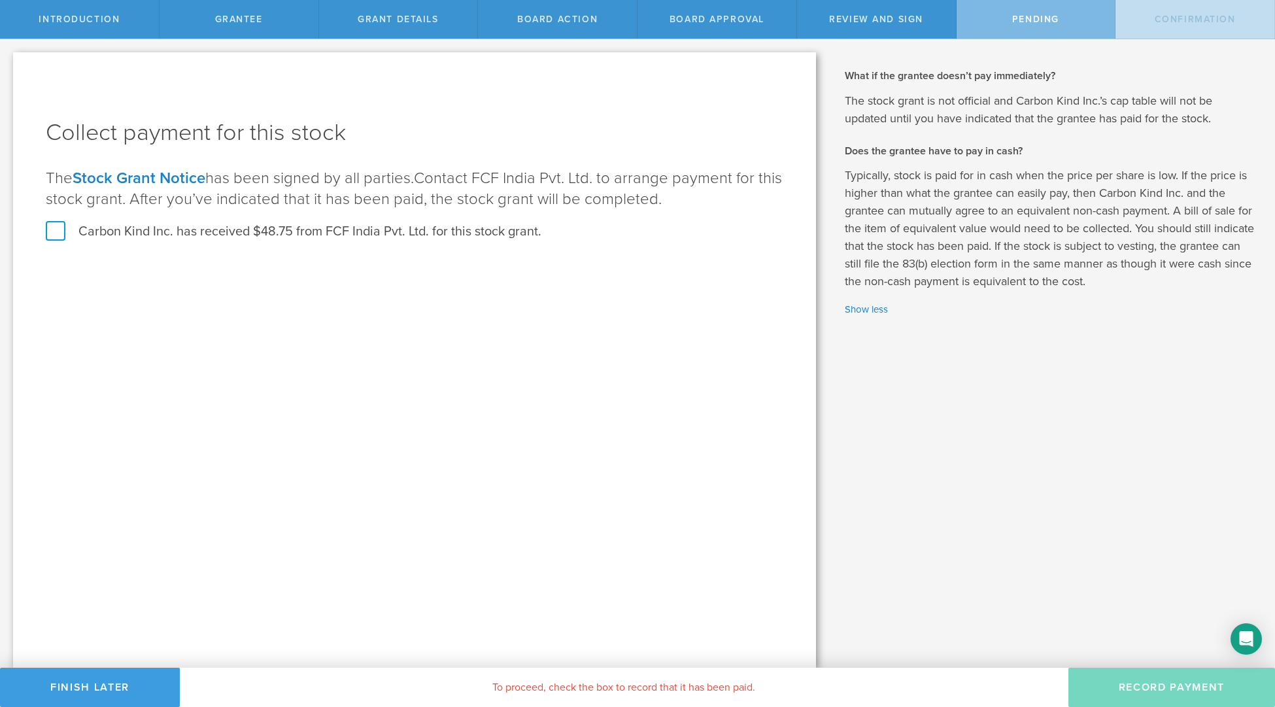
click at [141, 176] on link "Stock Grant Notice" at bounding box center [139, 178] width 133 height 19
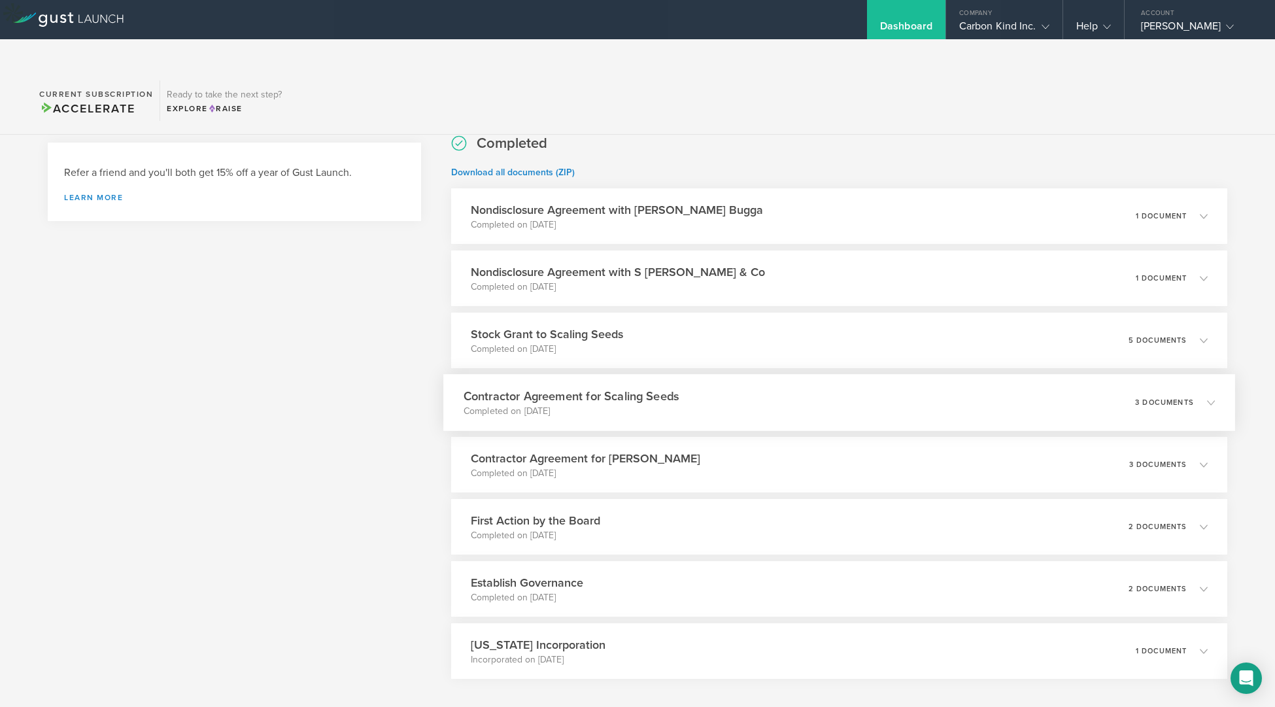
scroll to position [456, 0]
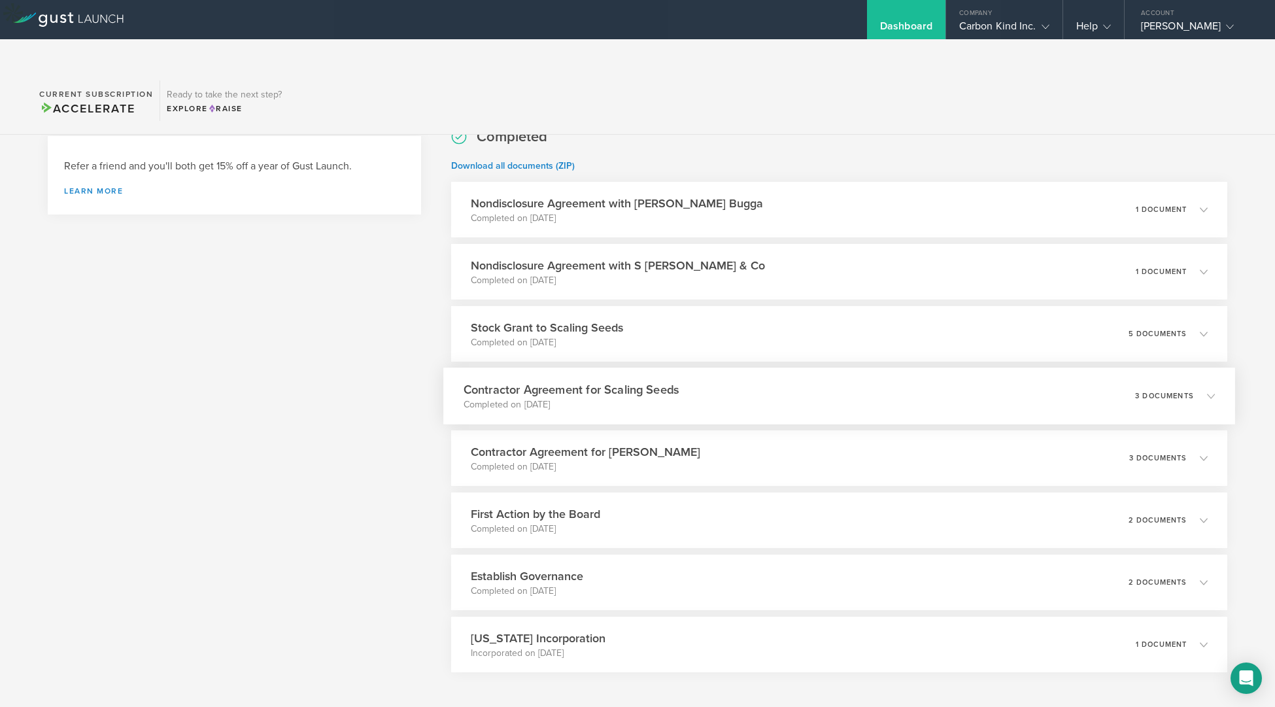
click at [1213, 392] on icon at bounding box center [1211, 396] width 8 height 8
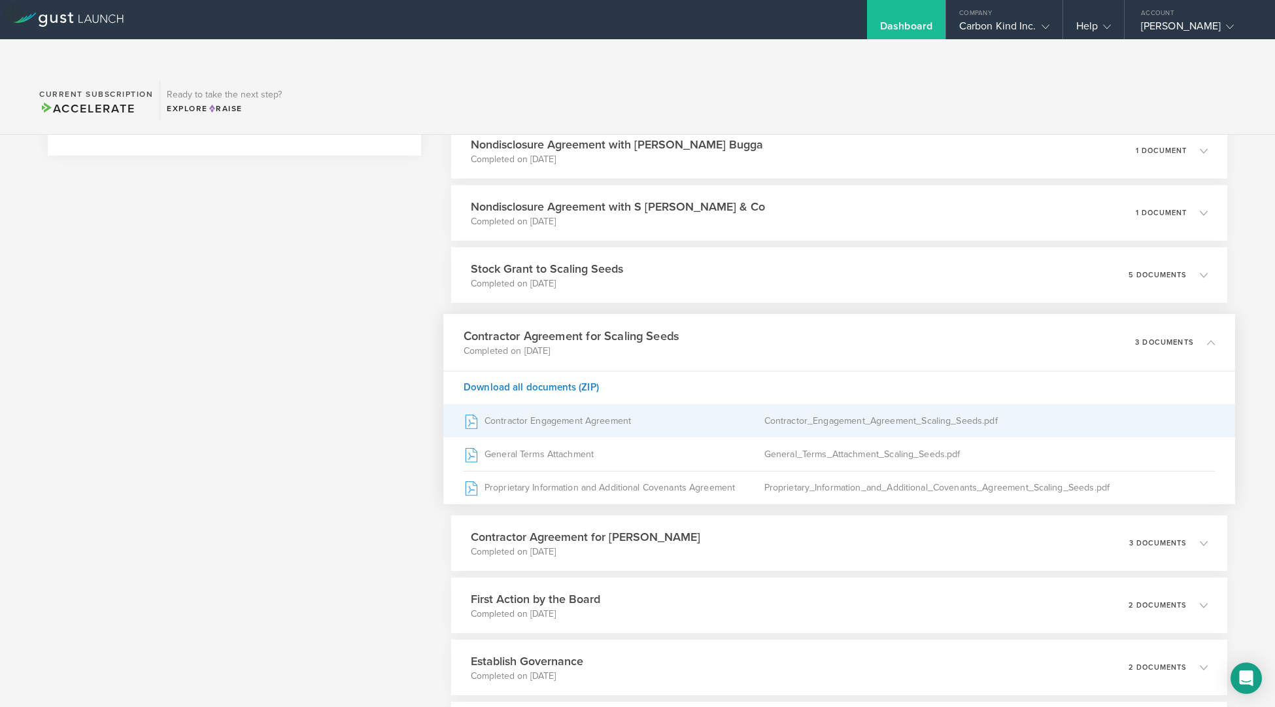
scroll to position [526, 0]
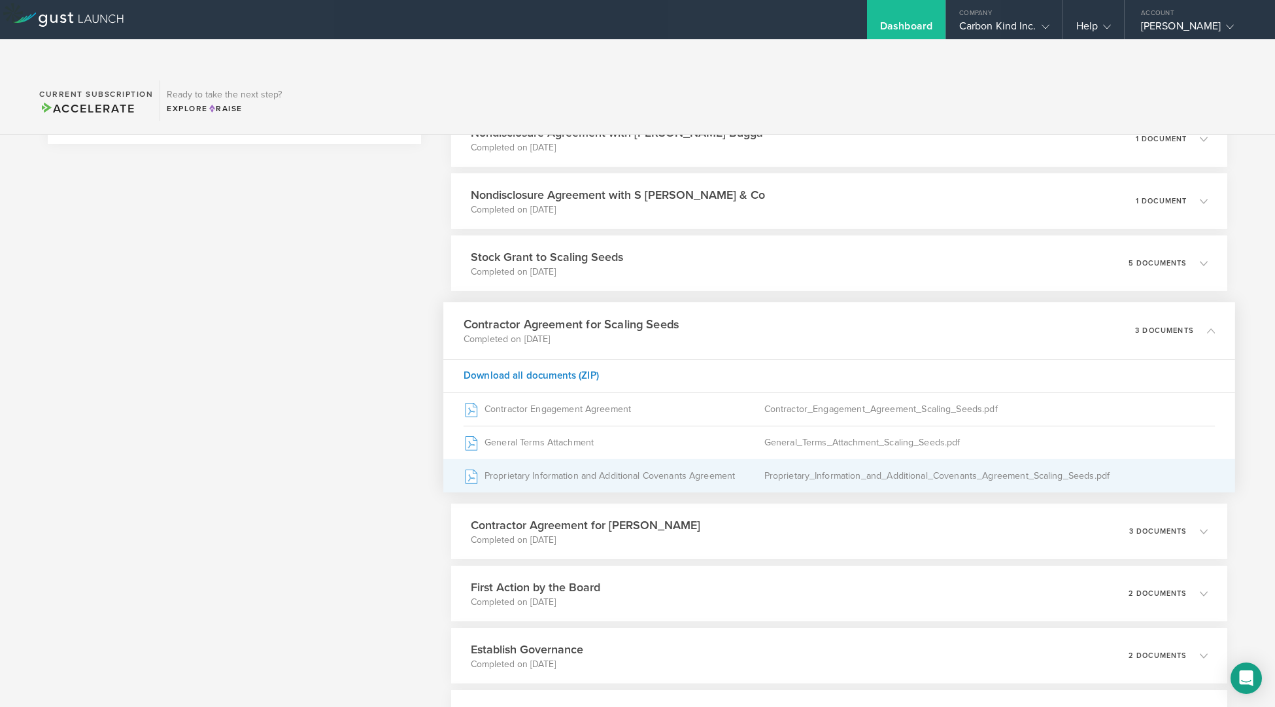
click at [887, 460] on div "Proprietary_Information_and_Additional_Covenants_Agreement_Scaling_Seeds.pdf" at bounding box center [988, 476] width 451 height 33
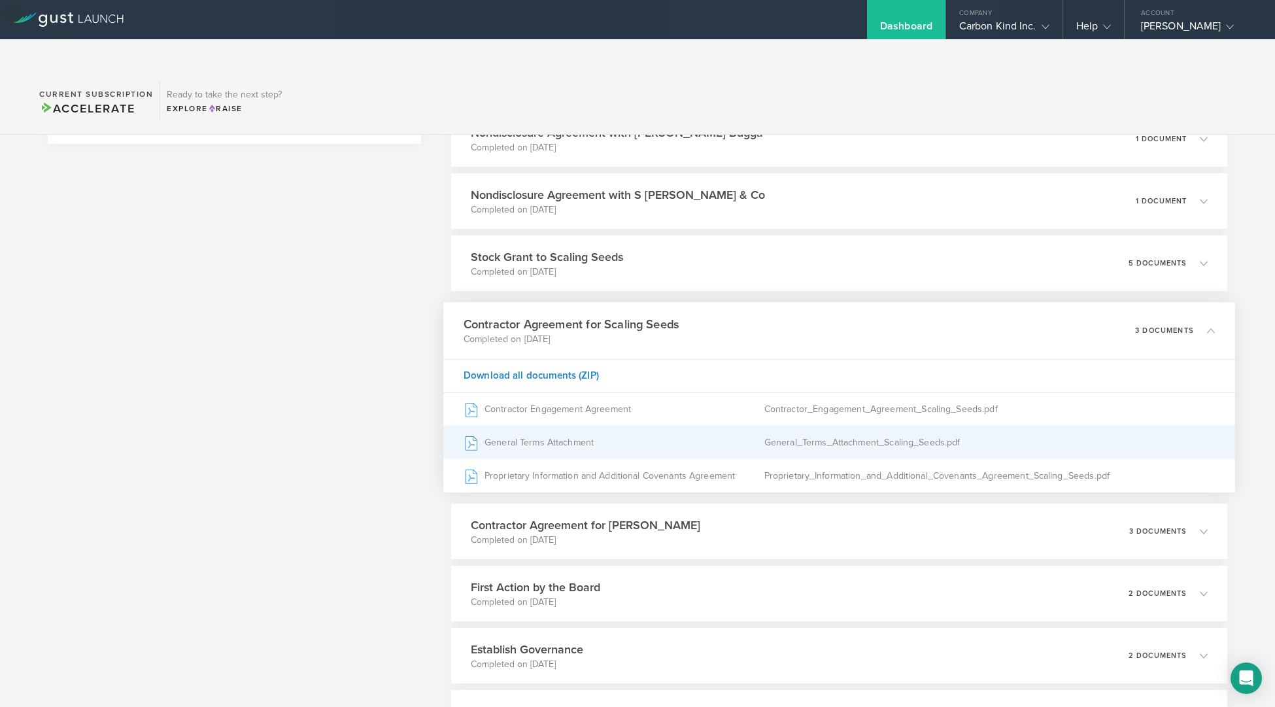
scroll to position [538, 0]
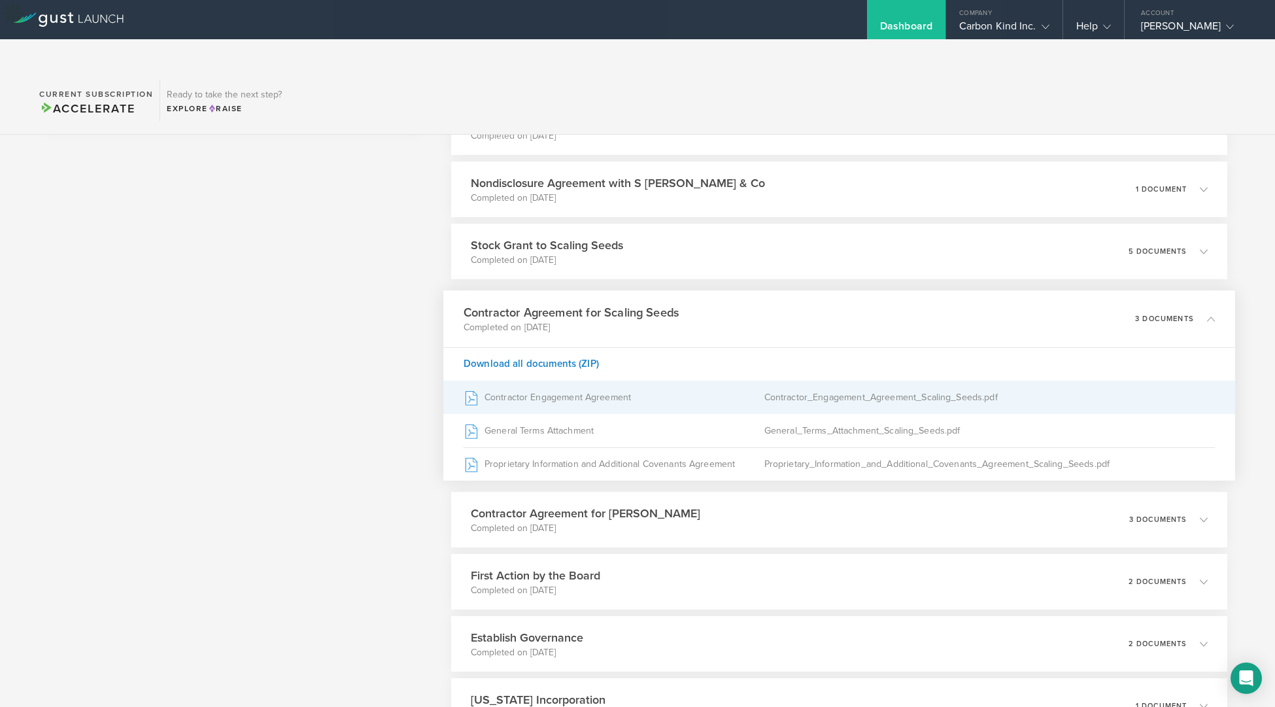
click at [1007, 381] on div "Contractor_Engagement_Agreement_Scaling_Seeds.pdf" at bounding box center [988, 397] width 451 height 33
